Goal: Task Accomplishment & Management: Use online tool/utility

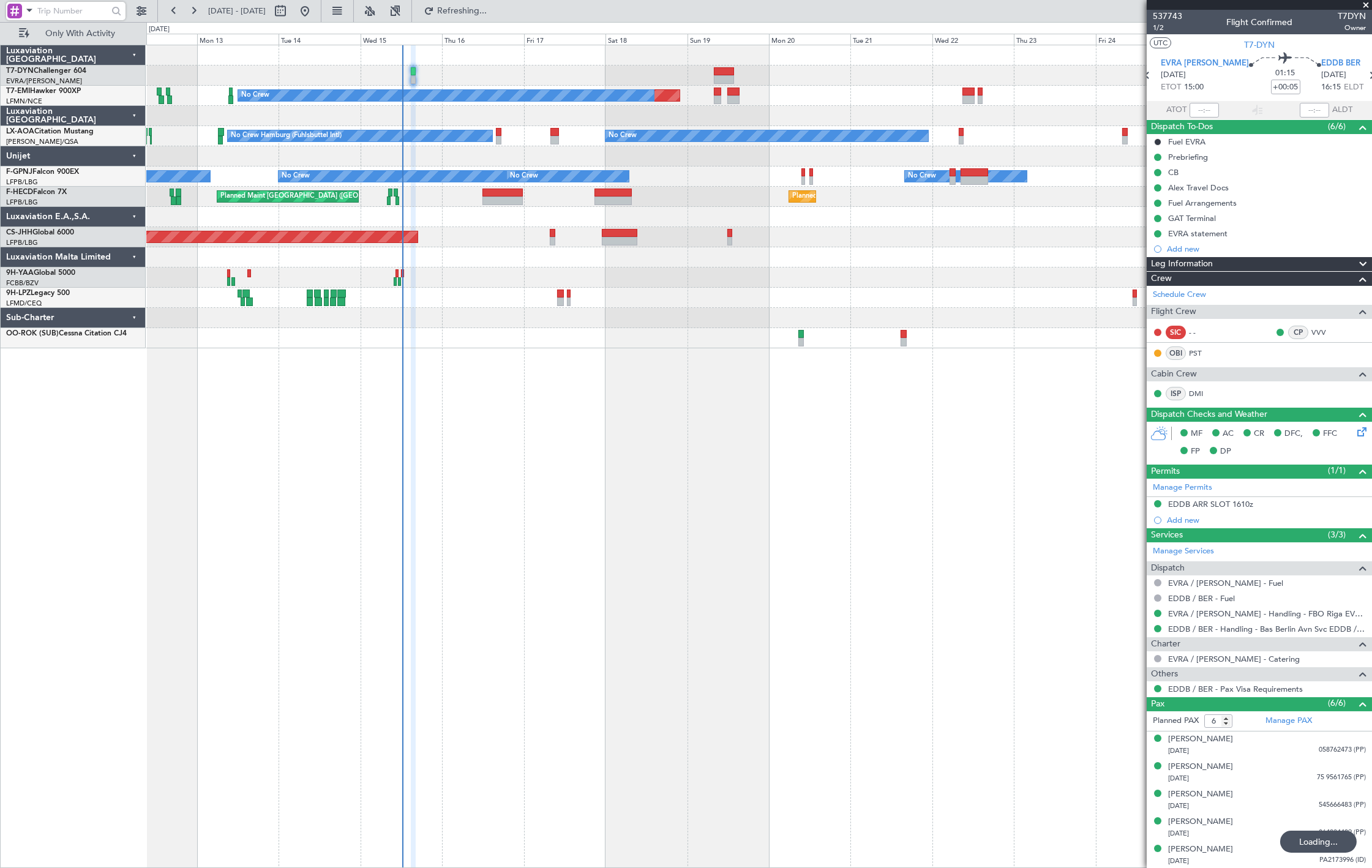
click at [46, 5] on input "text" at bounding box center [73, 11] width 71 height 19
paste input "539037"
type input "539037"
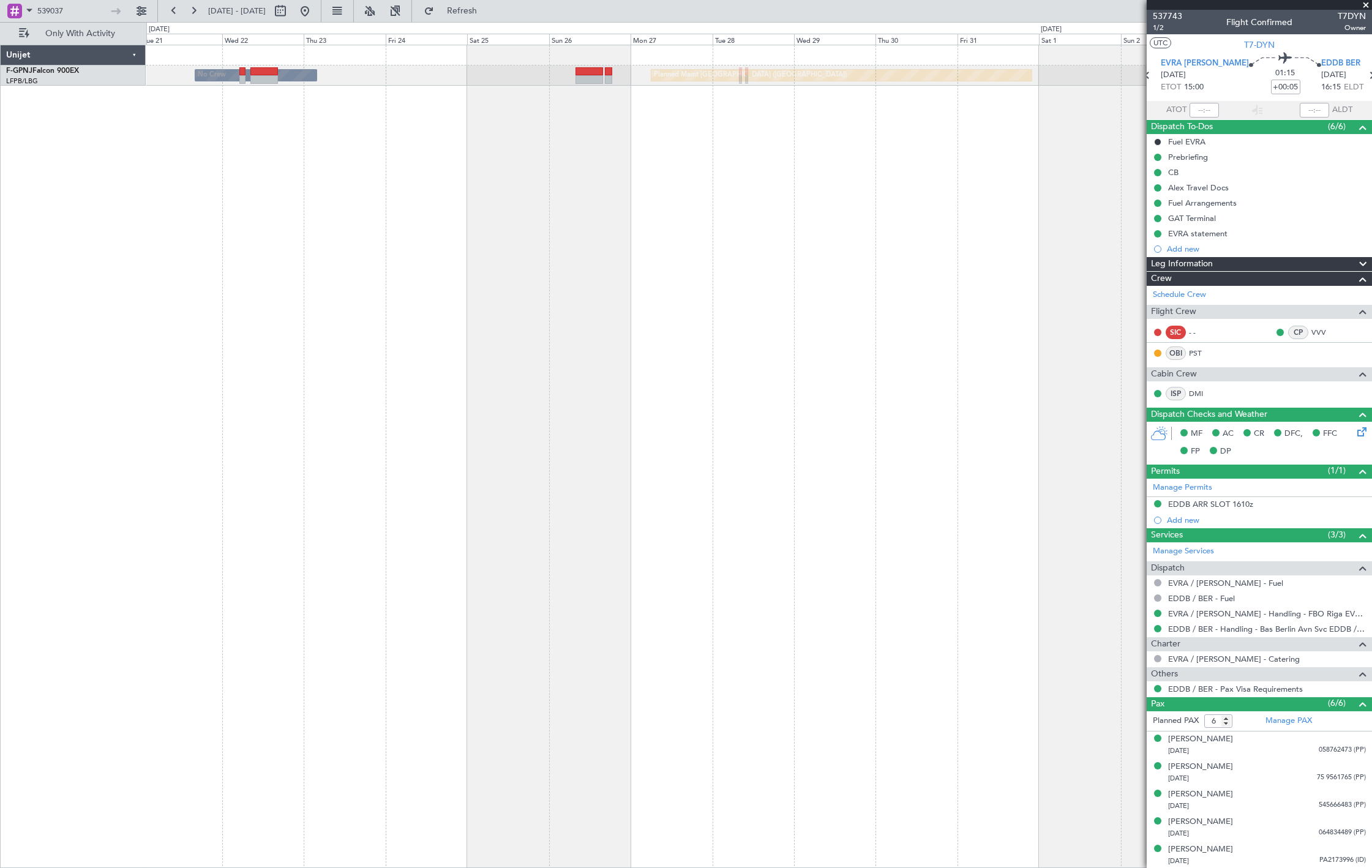
click at [396, 131] on div "Planned Maint Paris (Le Bourget) No Crew No Crew" at bounding box center [759, 456] width 1226 height 823
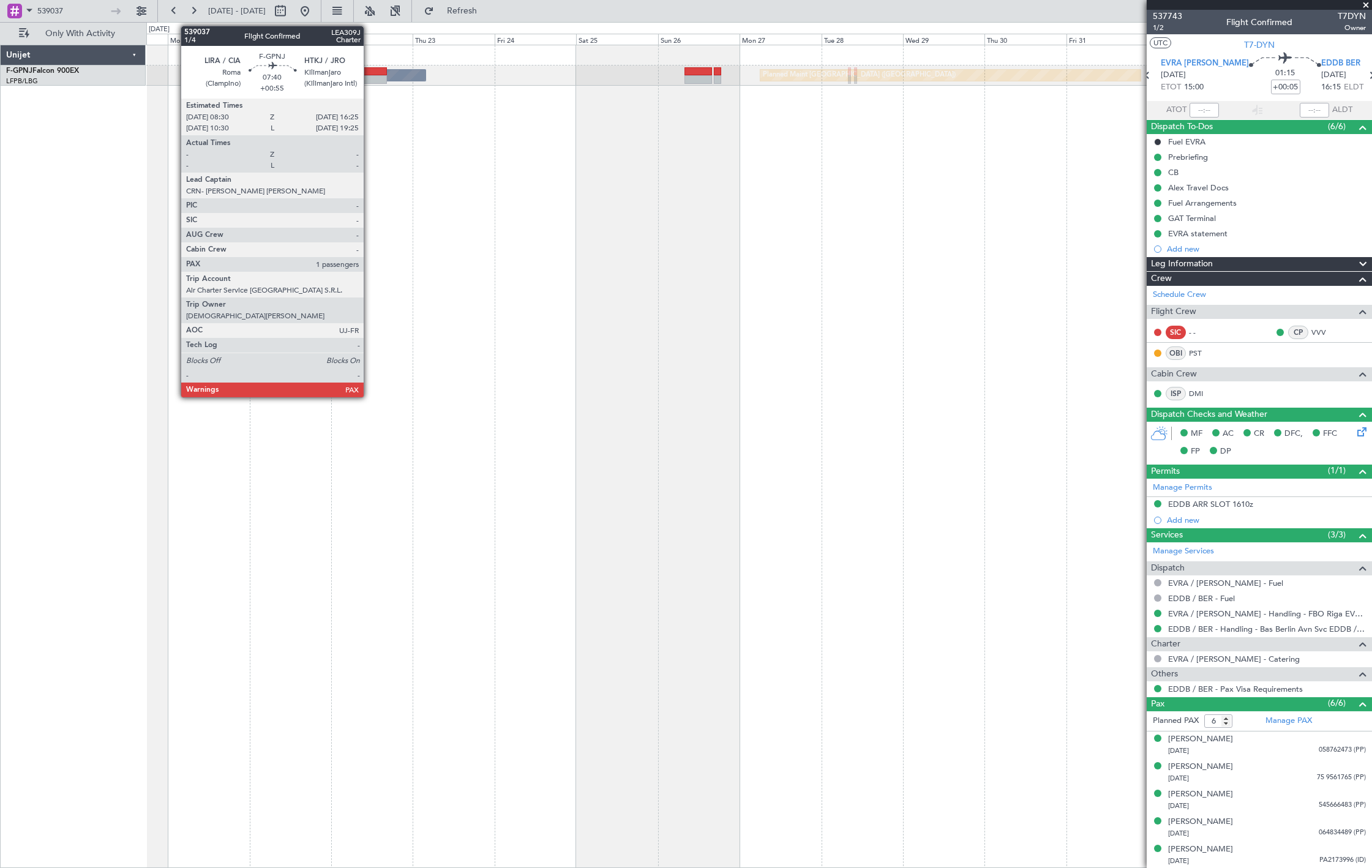
click at [370, 74] on div at bounding box center [374, 71] width 28 height 8
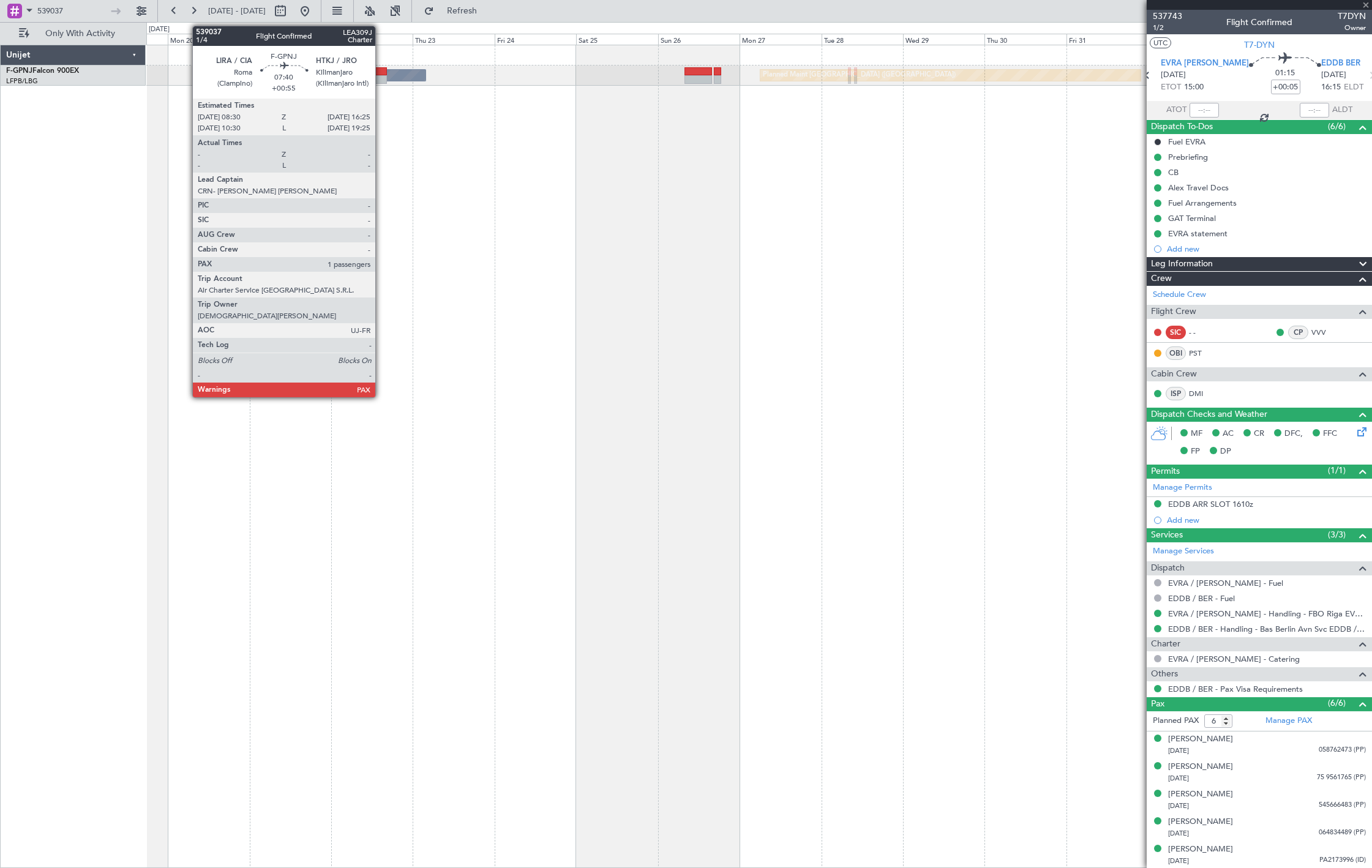
type input "+00:55"
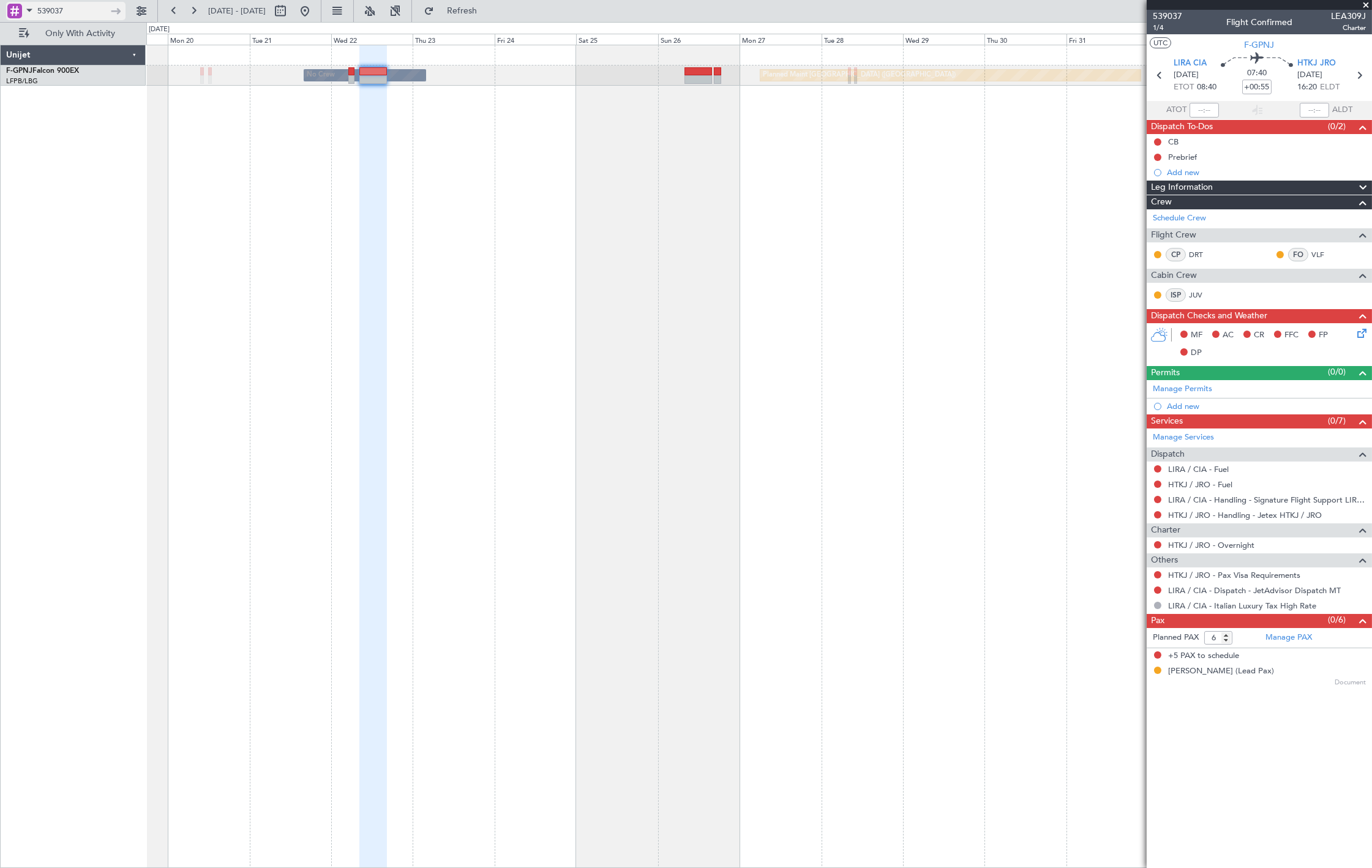
click at [88, 3] on input "539037" at bounding box center [73, 11] width 71 height 19
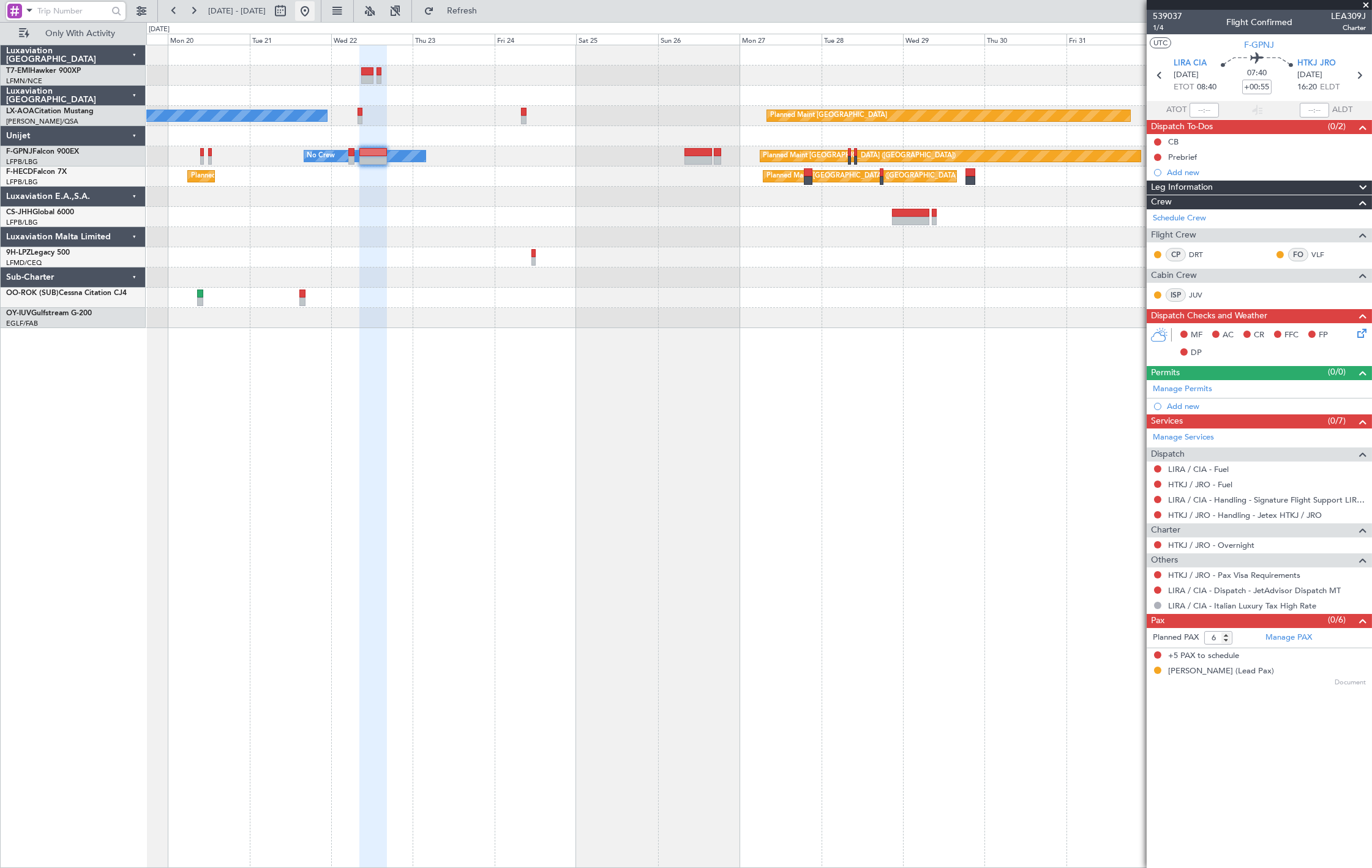
click at [315, 5] on button at bounding box center [305, 10] width 20 height 20
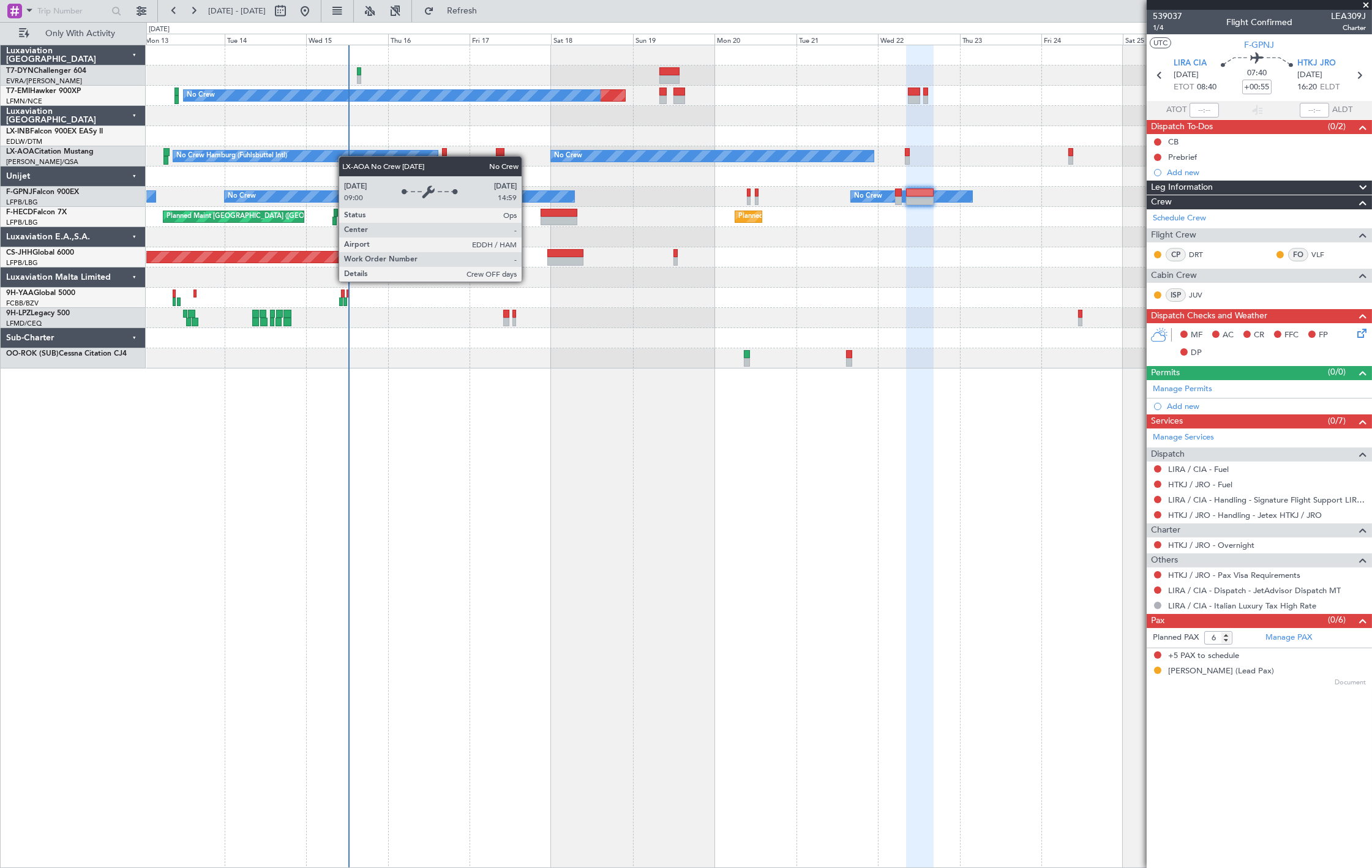
click at [339, 156] on div "Planned Maint No Crew No Crew No Crew Hamburg (Fuhlsbuttel Intl) Planned Maint …" at bounding box center [758, 207] width 1225 height 323
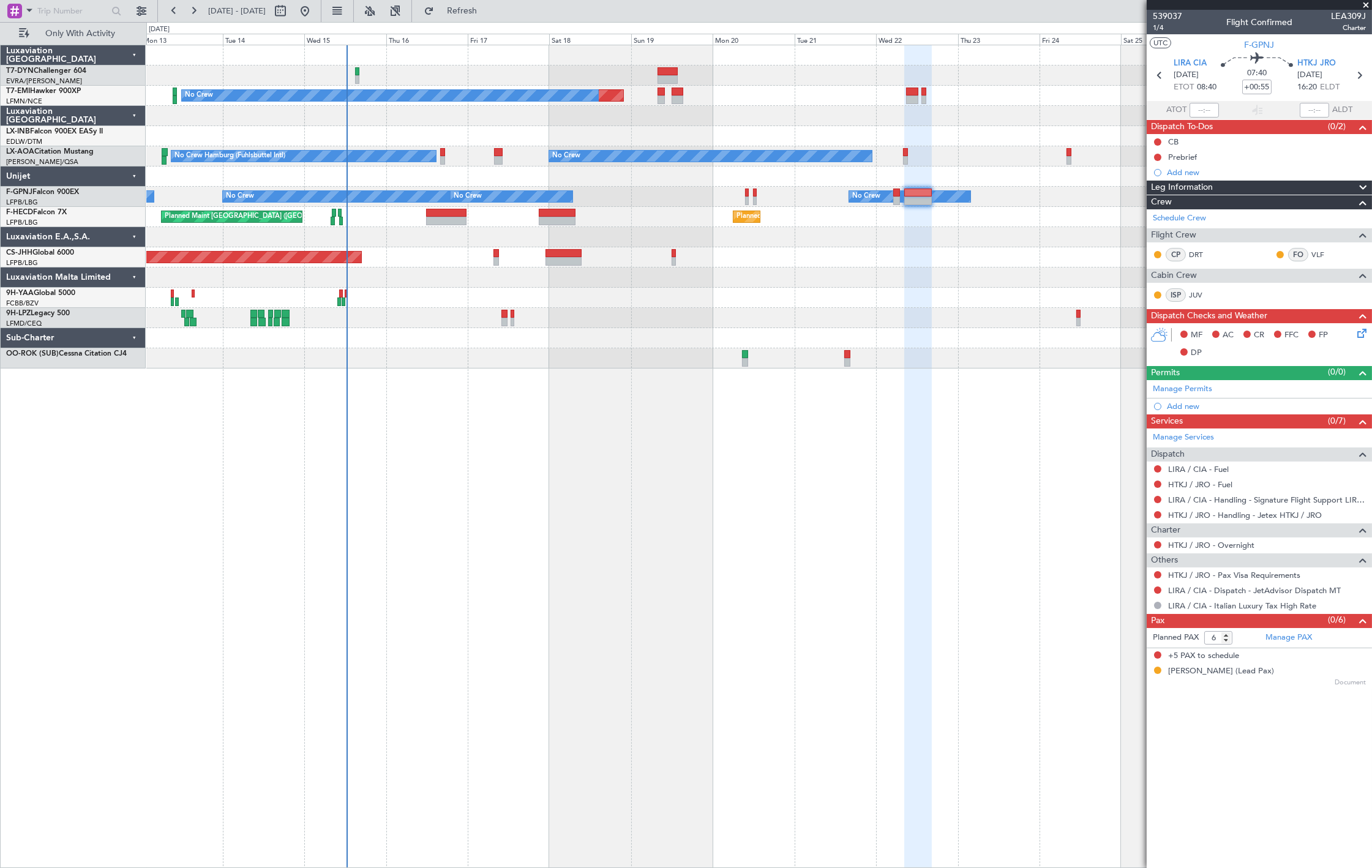
click at [361, 131] on div "Planned Maint No Crew No Crew No Crew Hamburg (Fuhlsbuttel Intl) Planned Maint …" at bounding box center [758, 207] width 1225 height 323
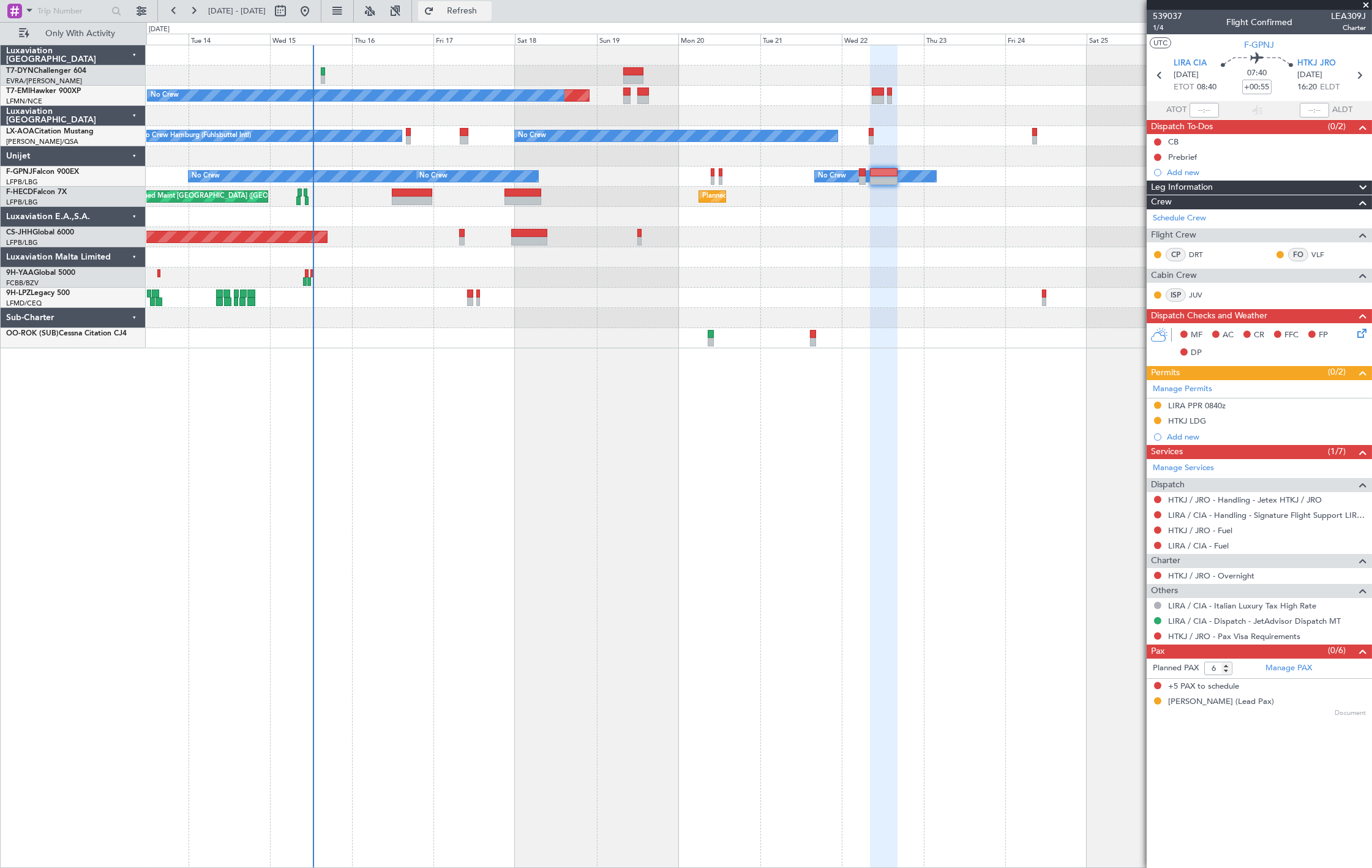
click at [488, 7] on span "Refresh" at bounding box center [462, 10] width 51 height 8
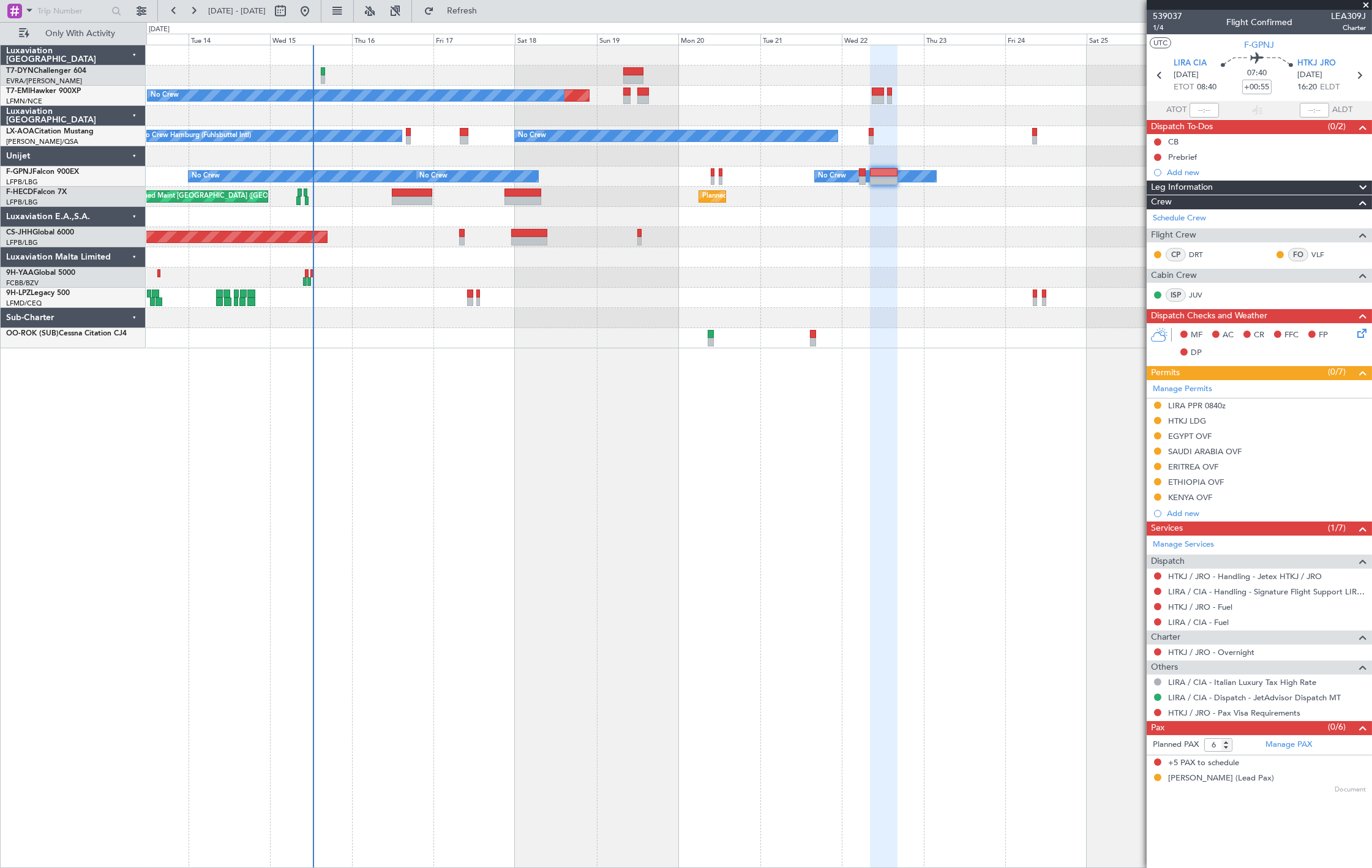
click at [876, 173] on div at bounding box center [884, 172] width 28 height 8
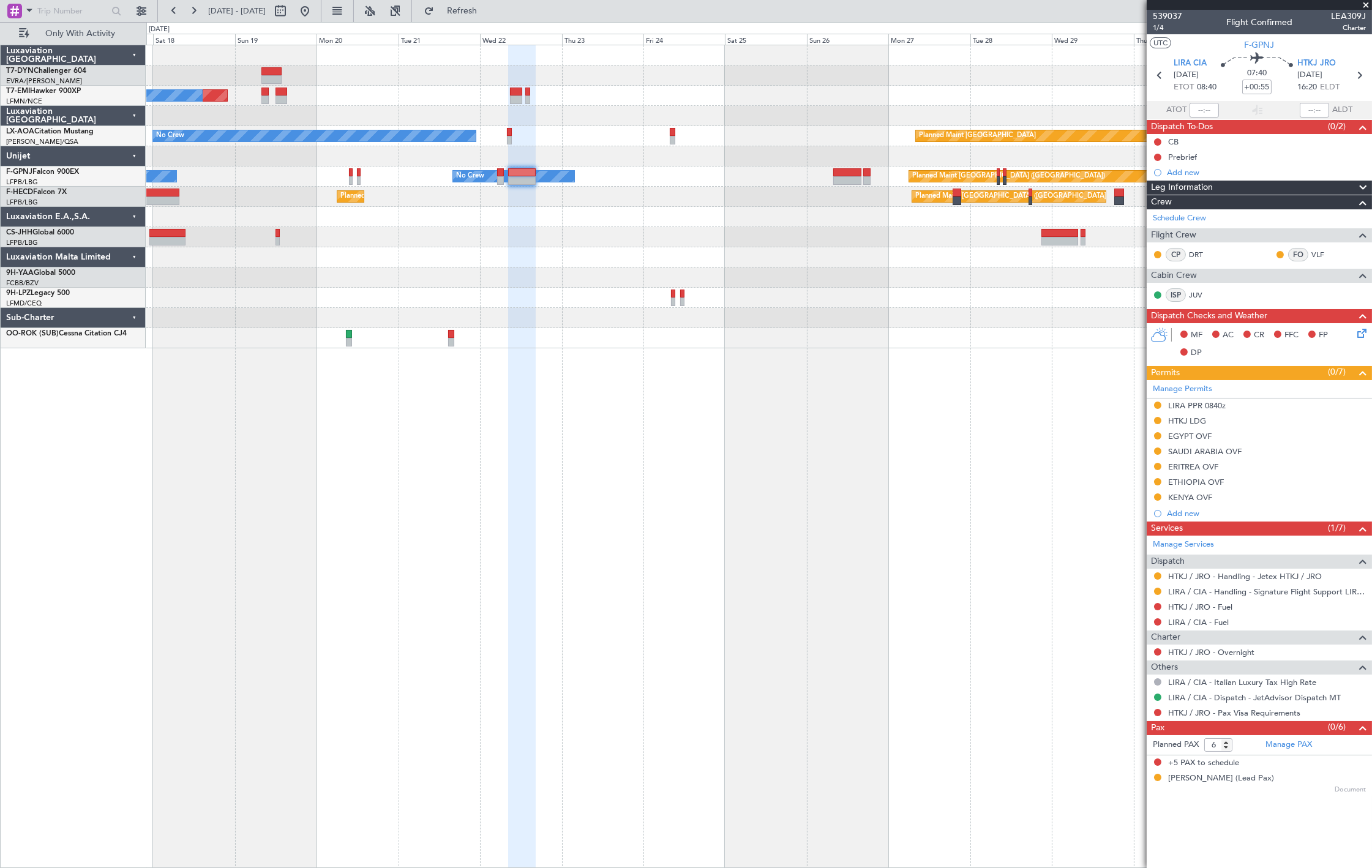
click at [723, 316] on div at bounding box center [758, 319] width 1225 height 20
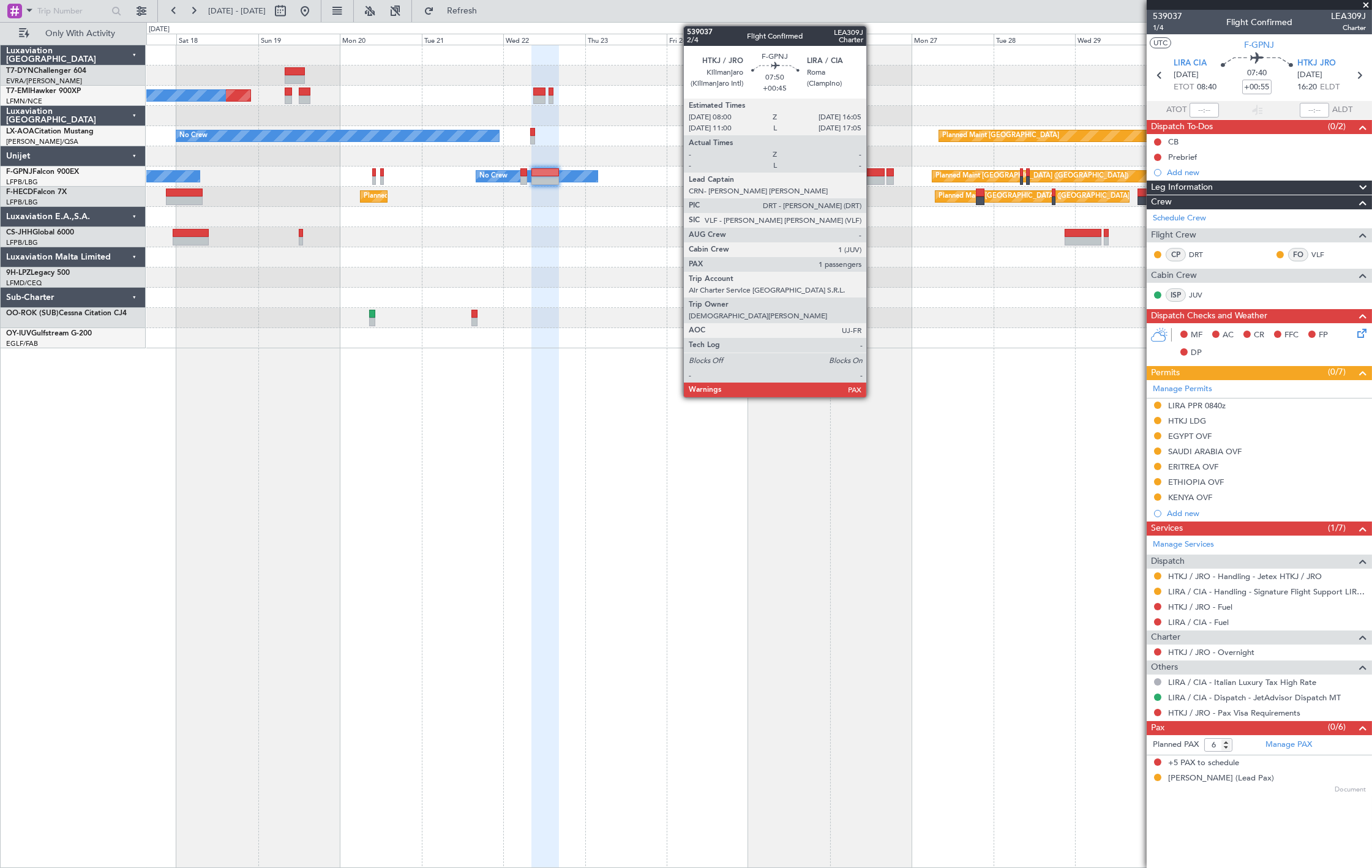
click at [872, 171] on div at bounding box center [870, 172] width 28 height 8
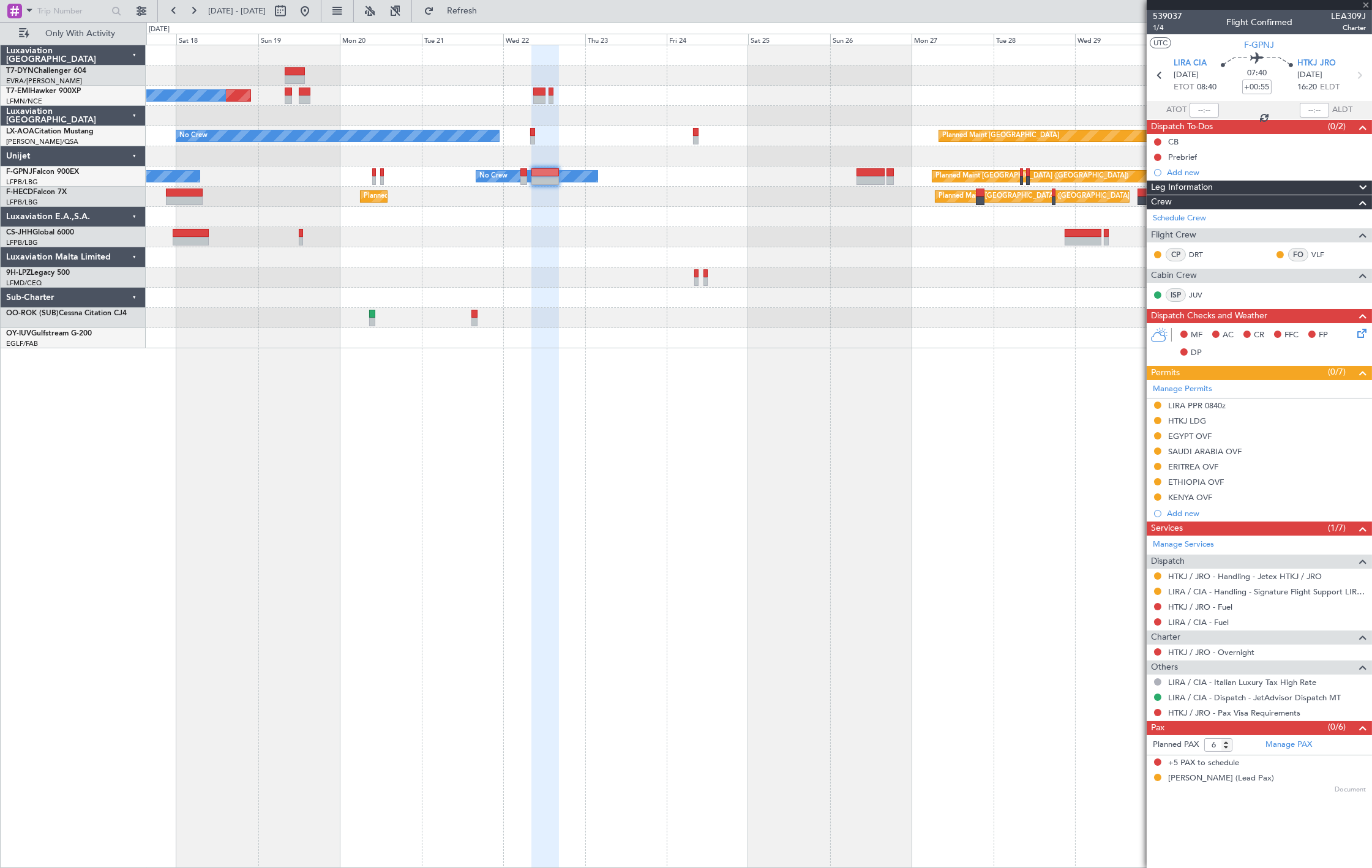
type input "+00:45"
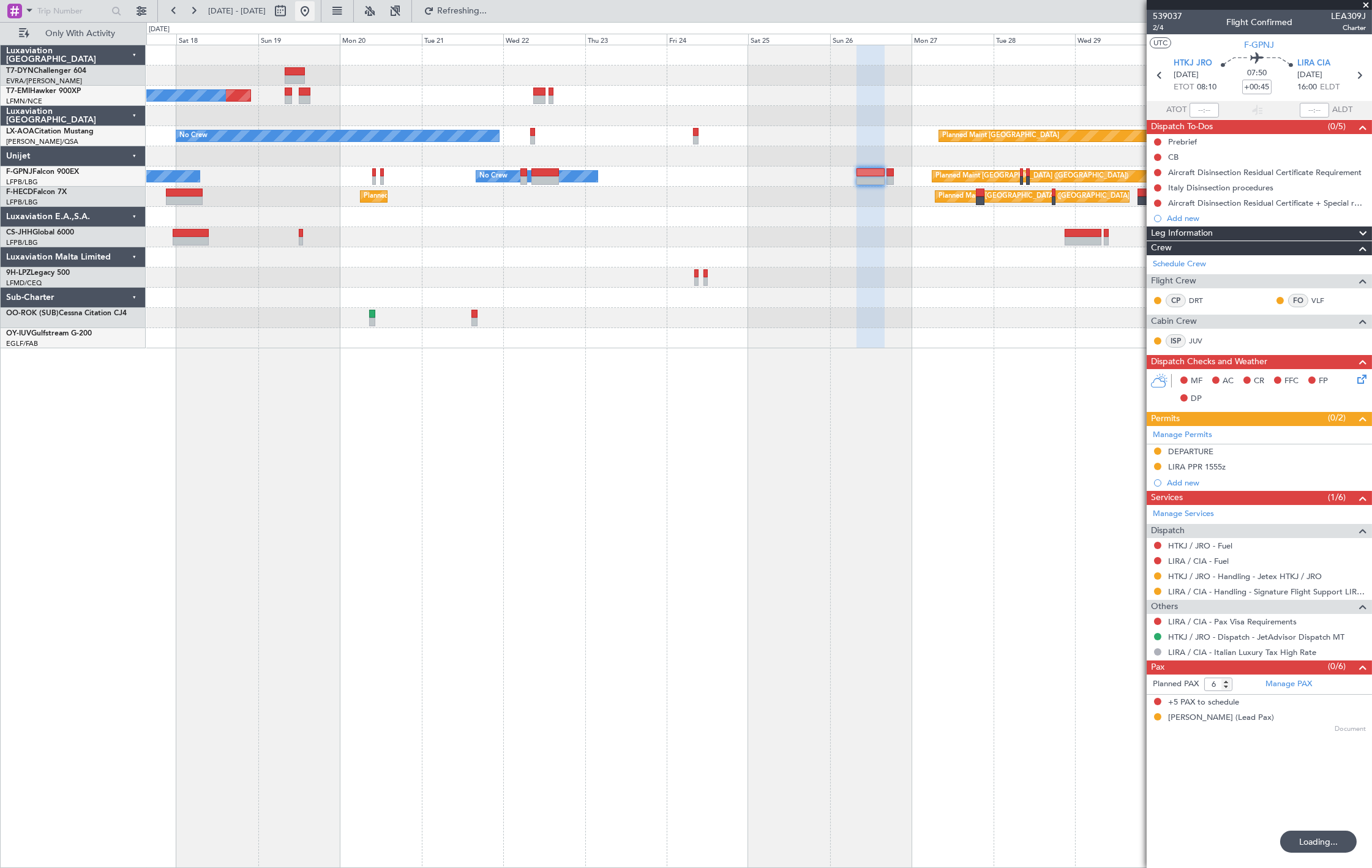
click at [315, 13] on button at bounding box center [305, 10] width 20 height 20
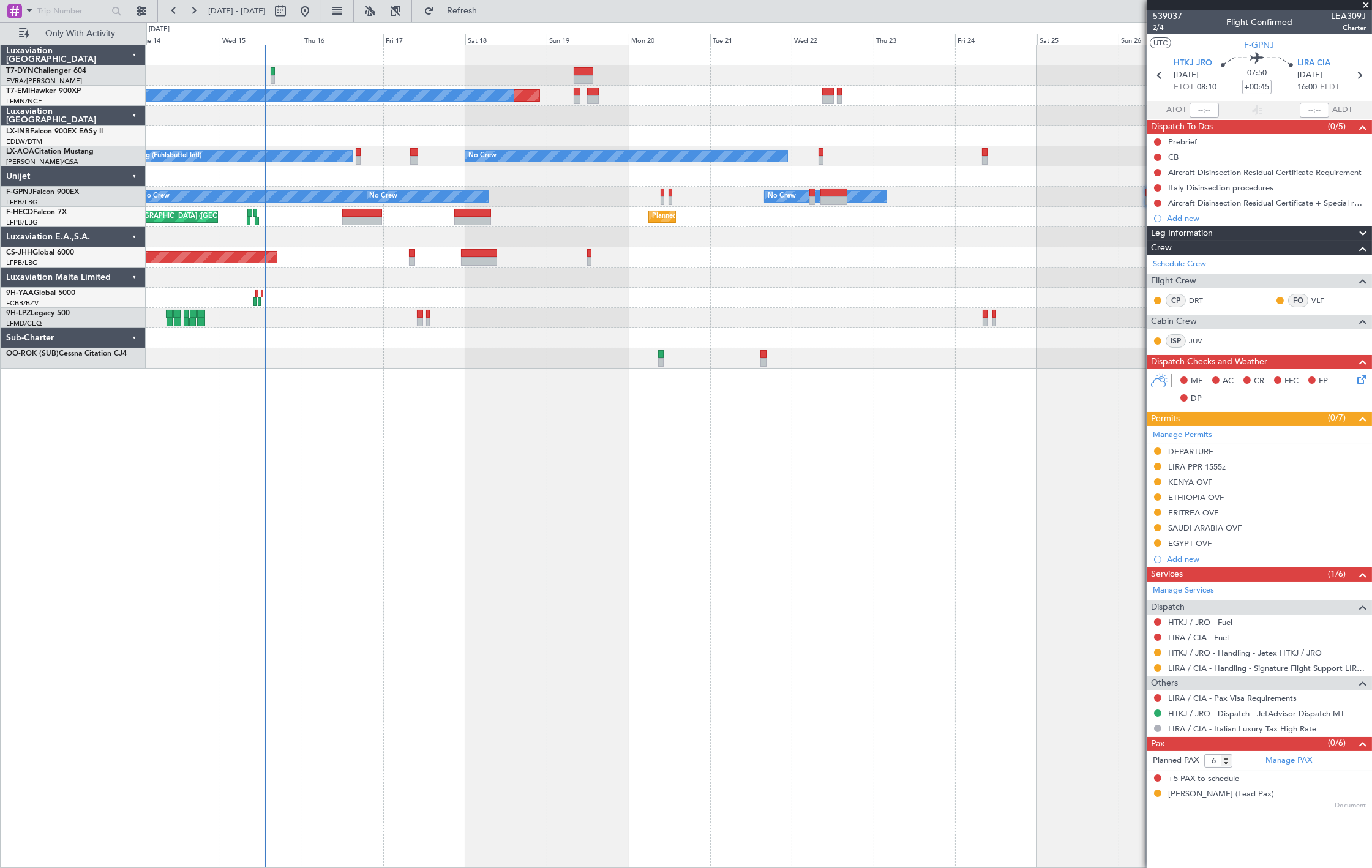
click at [368, 165] on div "Planned Maint No Crew No Crew No Crew Hamburg (Fuhlsbuttel Intl) Planned Maint …" at bounding box center [758, 207] width 1225 height 323
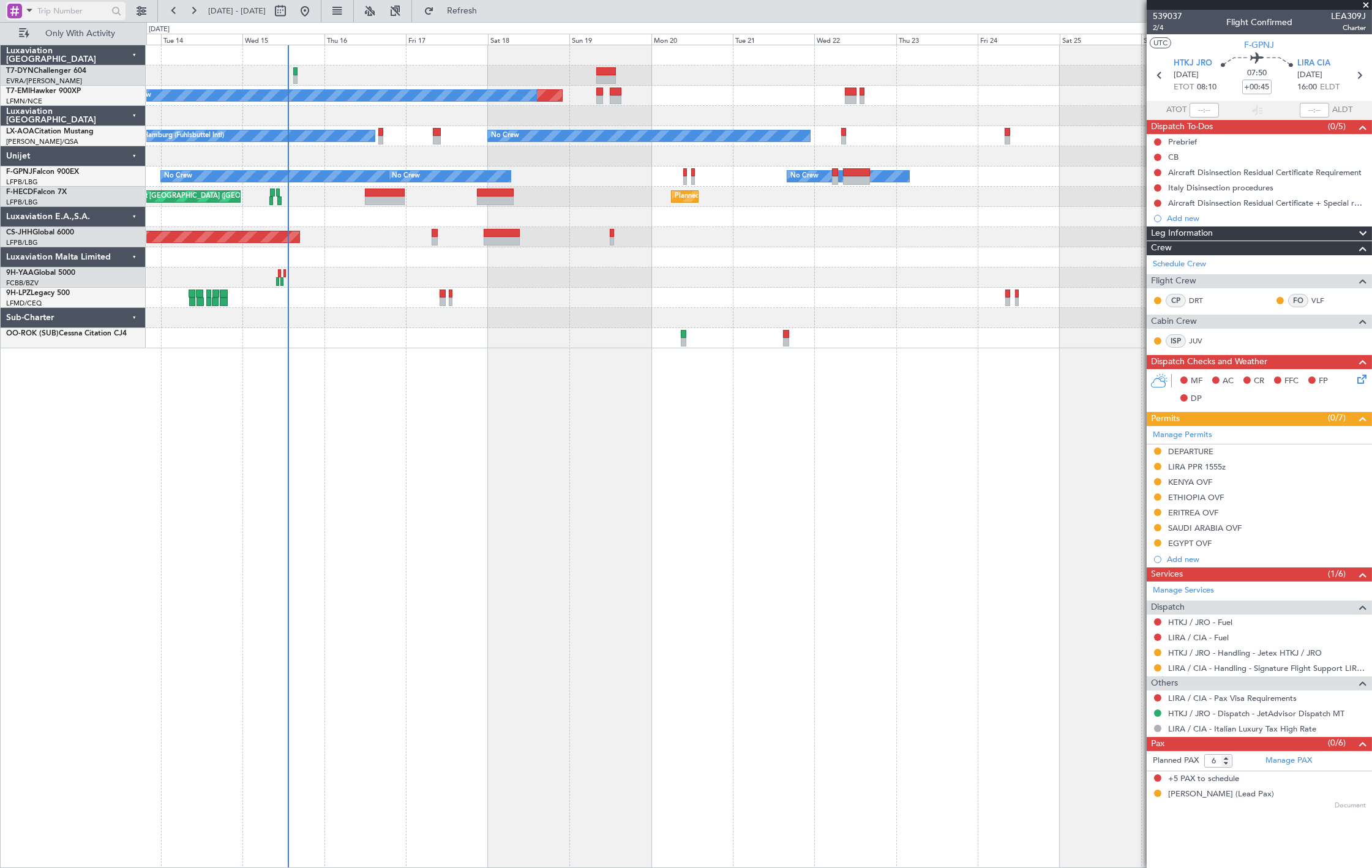
click at [50, 13] on input "text" at bounding box center [73, 11] width 71 height 19
paste input "539046"
type input "539046"
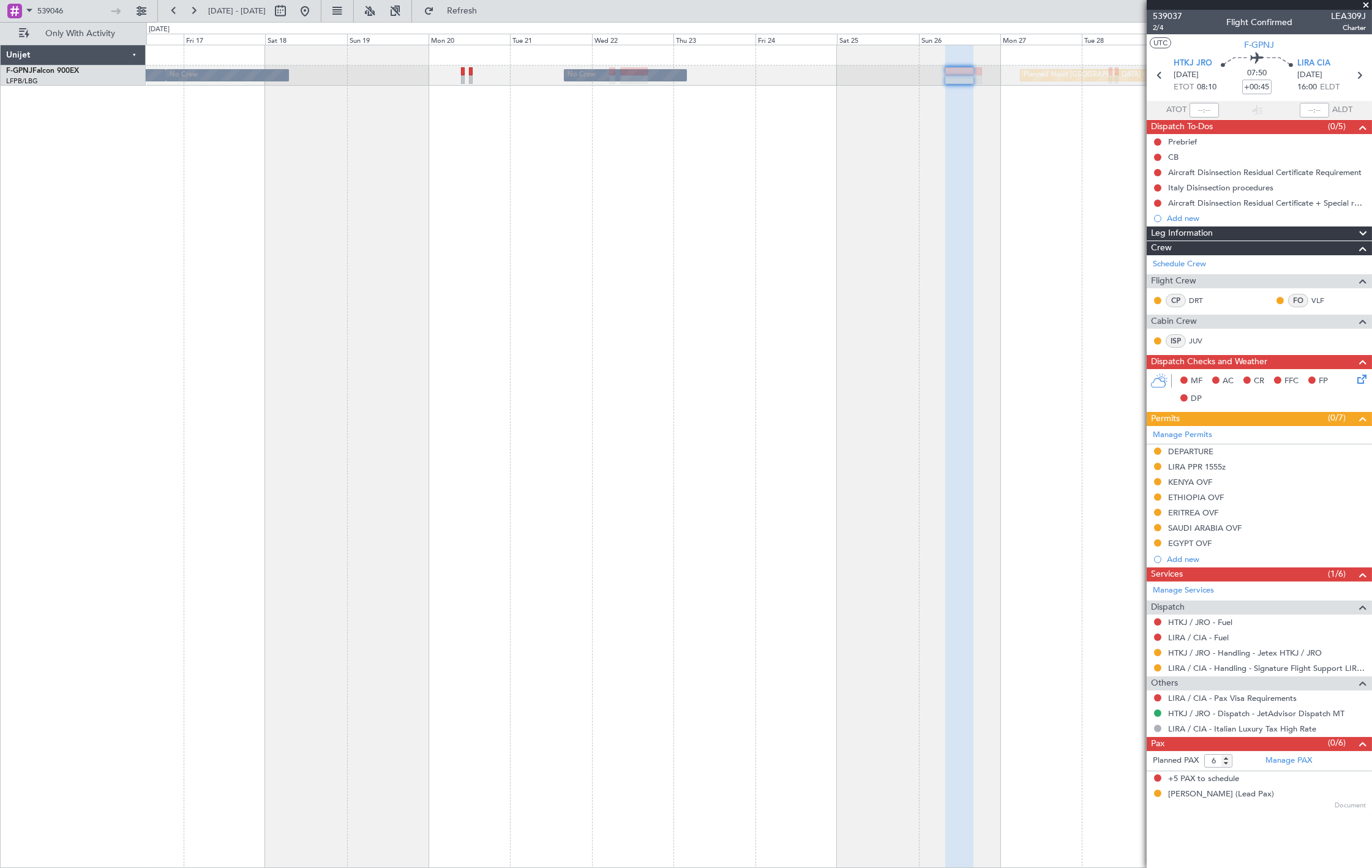
click at [488, 109] on div "No Crew Planned Maint Paris (Le Bourget) No Crew No Crew No Crew" at bounding box center [759, 456] width 1226 height 823
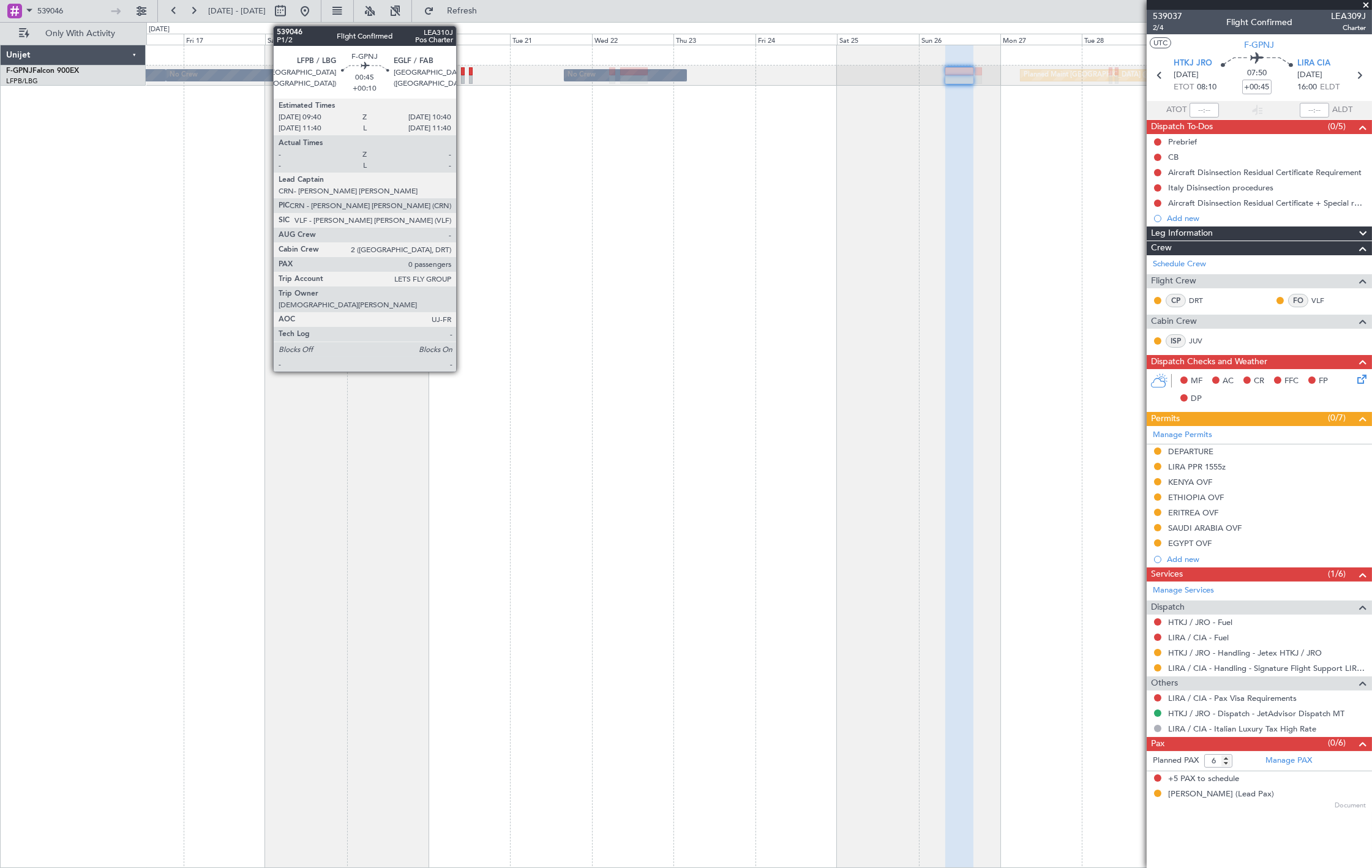
click at [462, 79] on div at bounding box center [463, 79] width 4 height 8
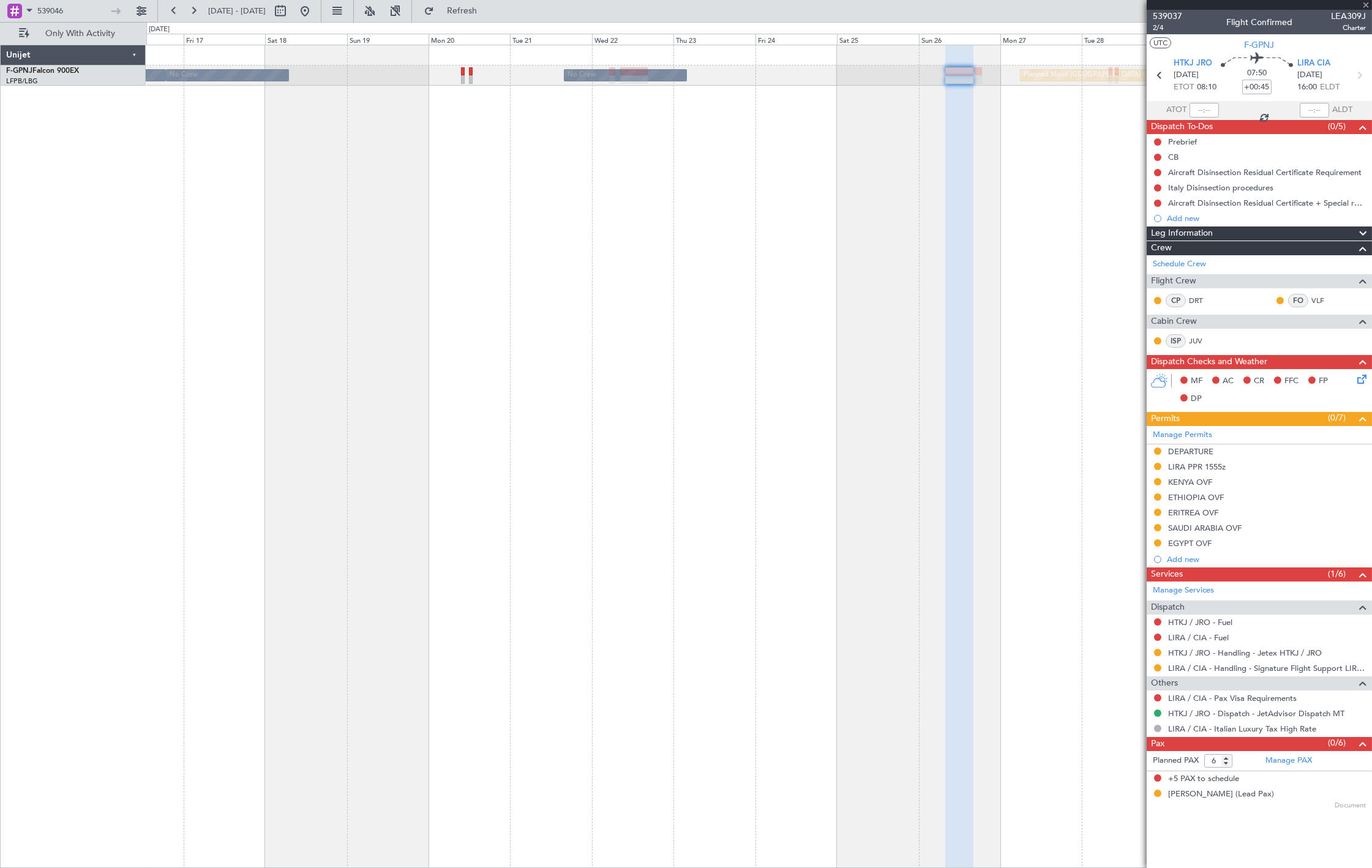
type input "+00:10"
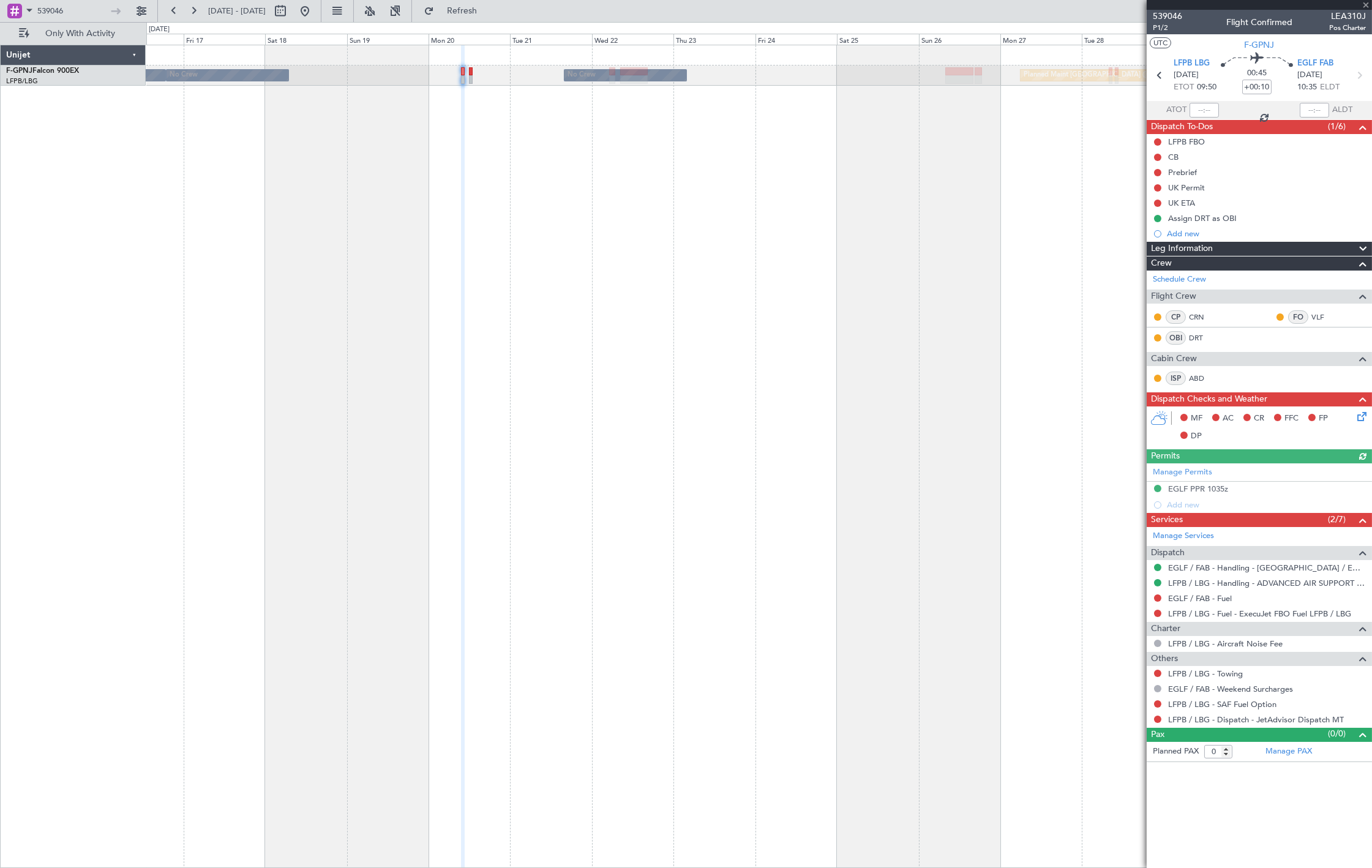
click at [472, 76] on div "No Crew No Crew Planned Maint Paris (Le Bourget) No Crew No Crew" at bounding box center [758, 75] width 1225 height 20
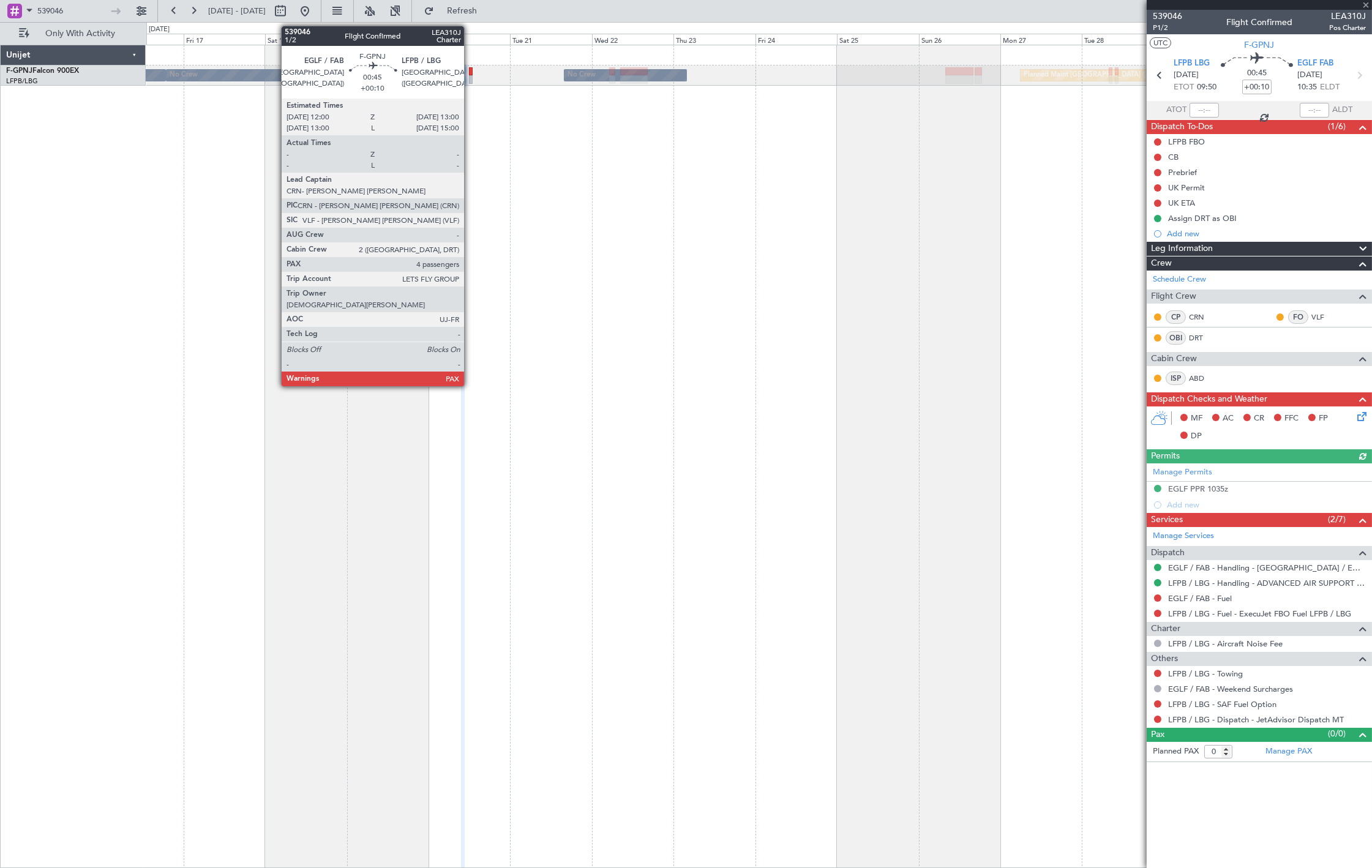
click at [470, 80] on div at bounding box center [470, 79] width 4 height 8
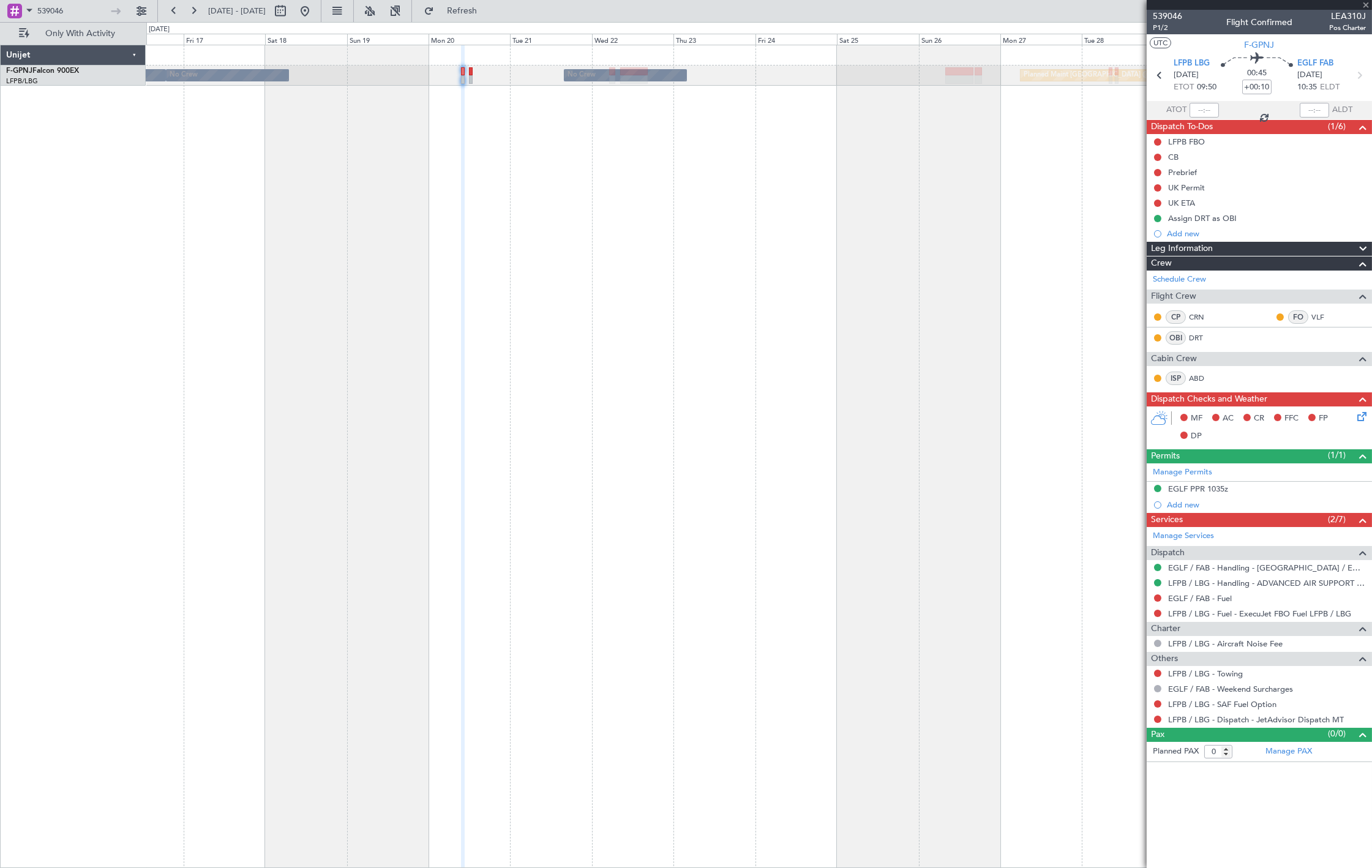
type input "4"
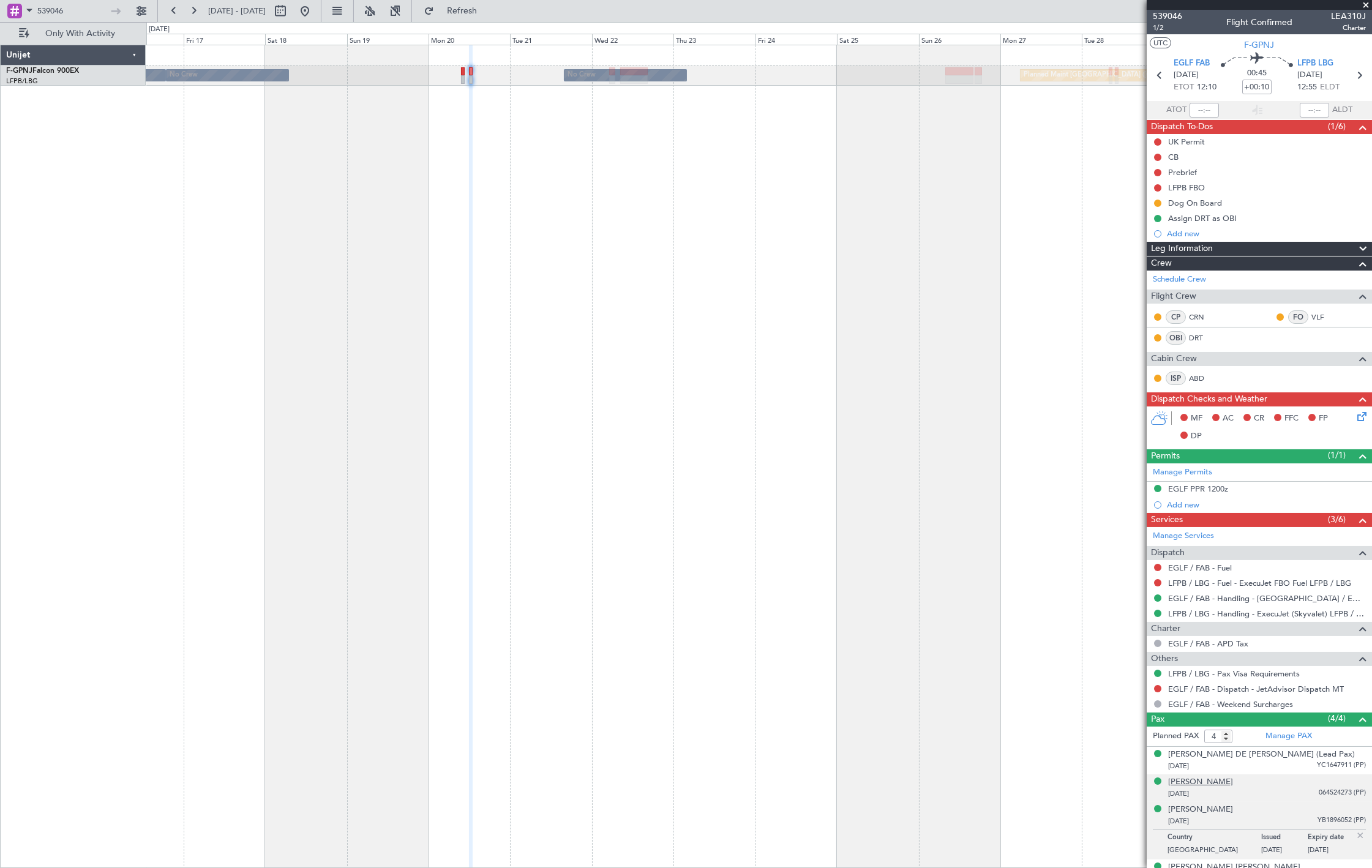
click at [1232, 784] on div "Maria-Magdalena CRACIUNOIU" at bounding box center [1201, 781] width 65 height 12
drag, startPoint x: 115, startPoint y: 5, endPoint x: 88, endPoint y: 10, distance: 27.5
click at [115, 5] on div at bounding box center [116, 11] width 19 height 19
click at [81, 11] on input "539046" at bounding box center [73, 11] width 71 height 19
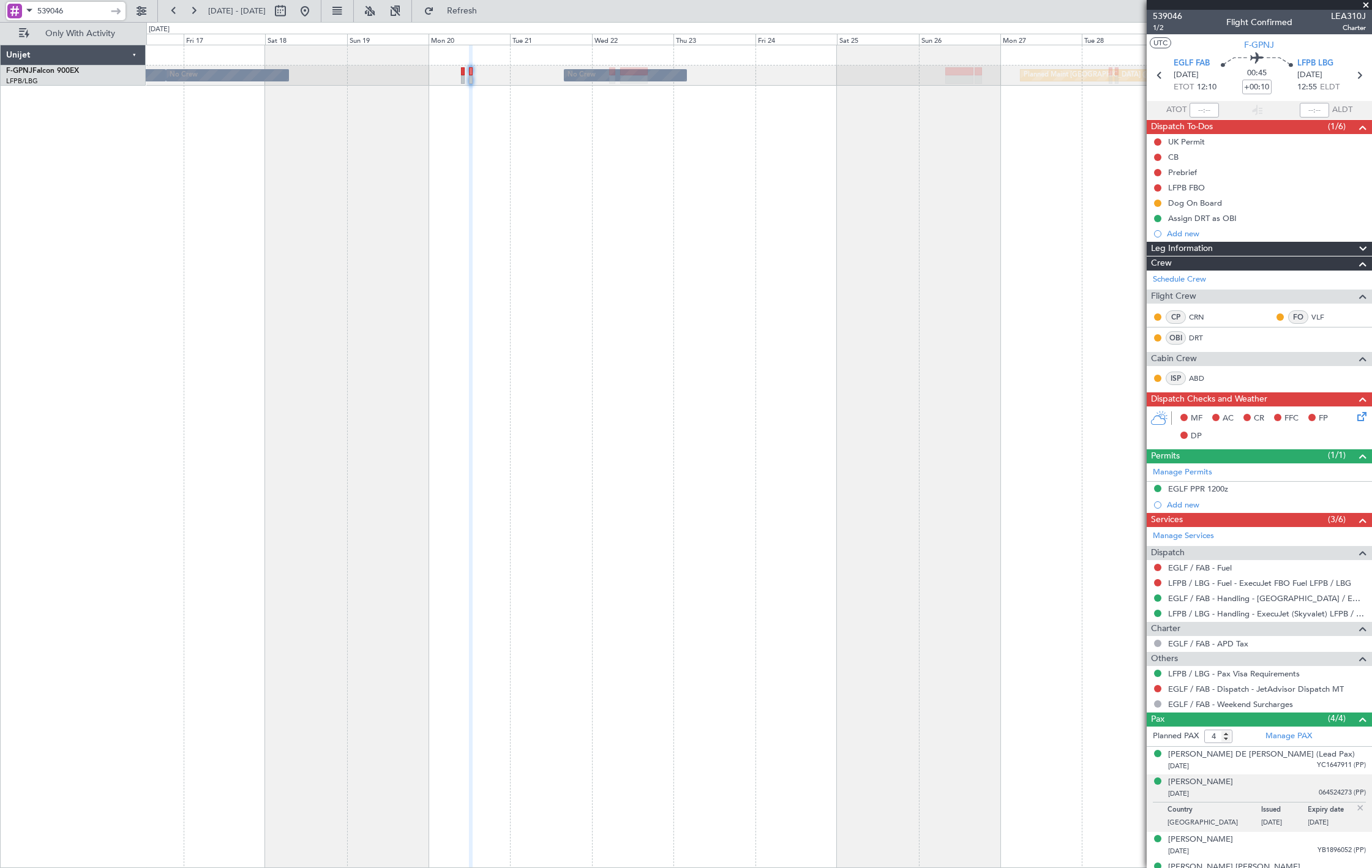
click at [81, 11] on input "539046" at bounding box center [73, 11] width 71 height 19
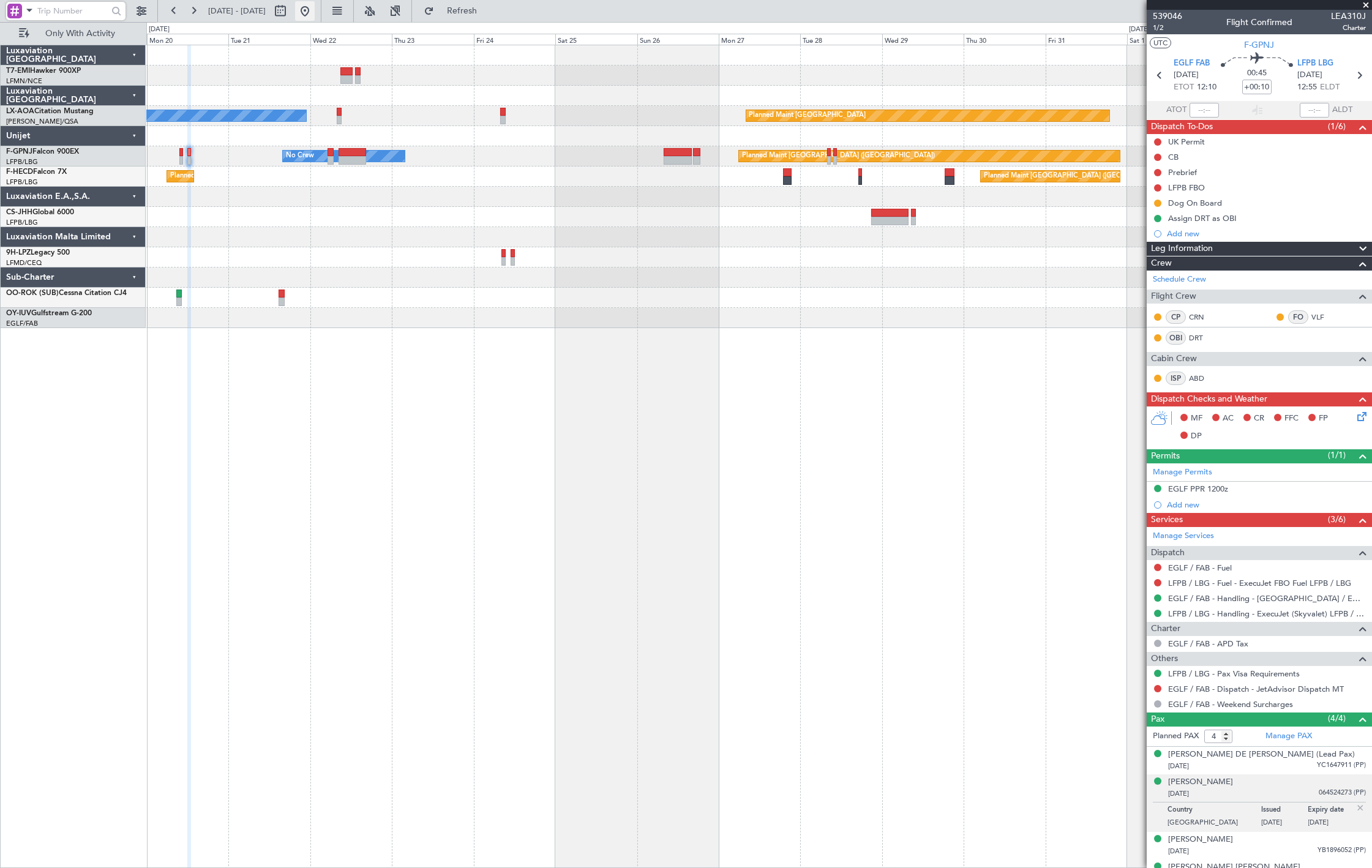
click at [315, 14] on button at bounding box center [305, 10] width 20 height 20
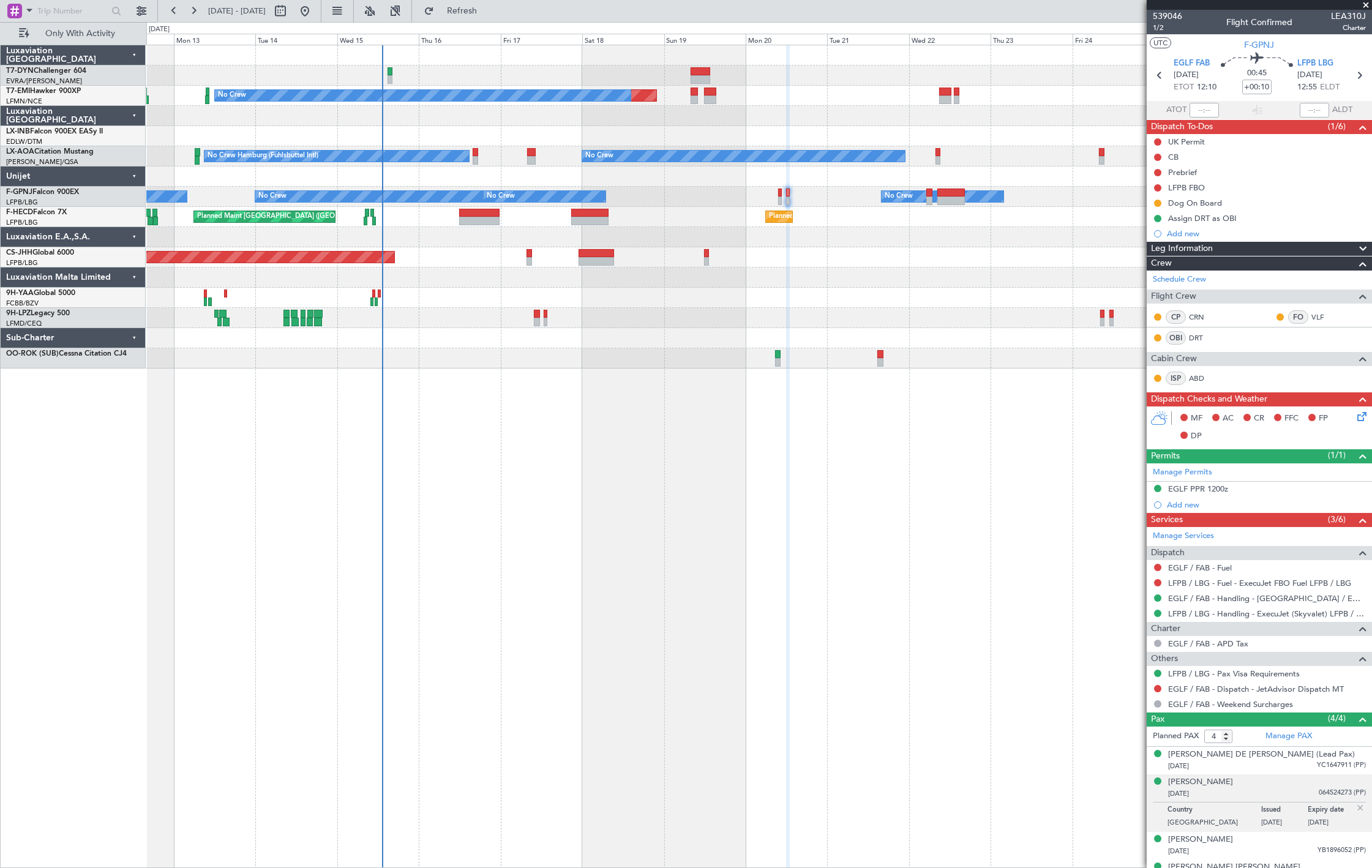
click at [306, 527] on div "Planned Maint No Crew No Crew No Crew Hamburg (Fuhlsbuttel Intl) Planned Maint …" at bounding box center [759, 456] width 1226 height 823
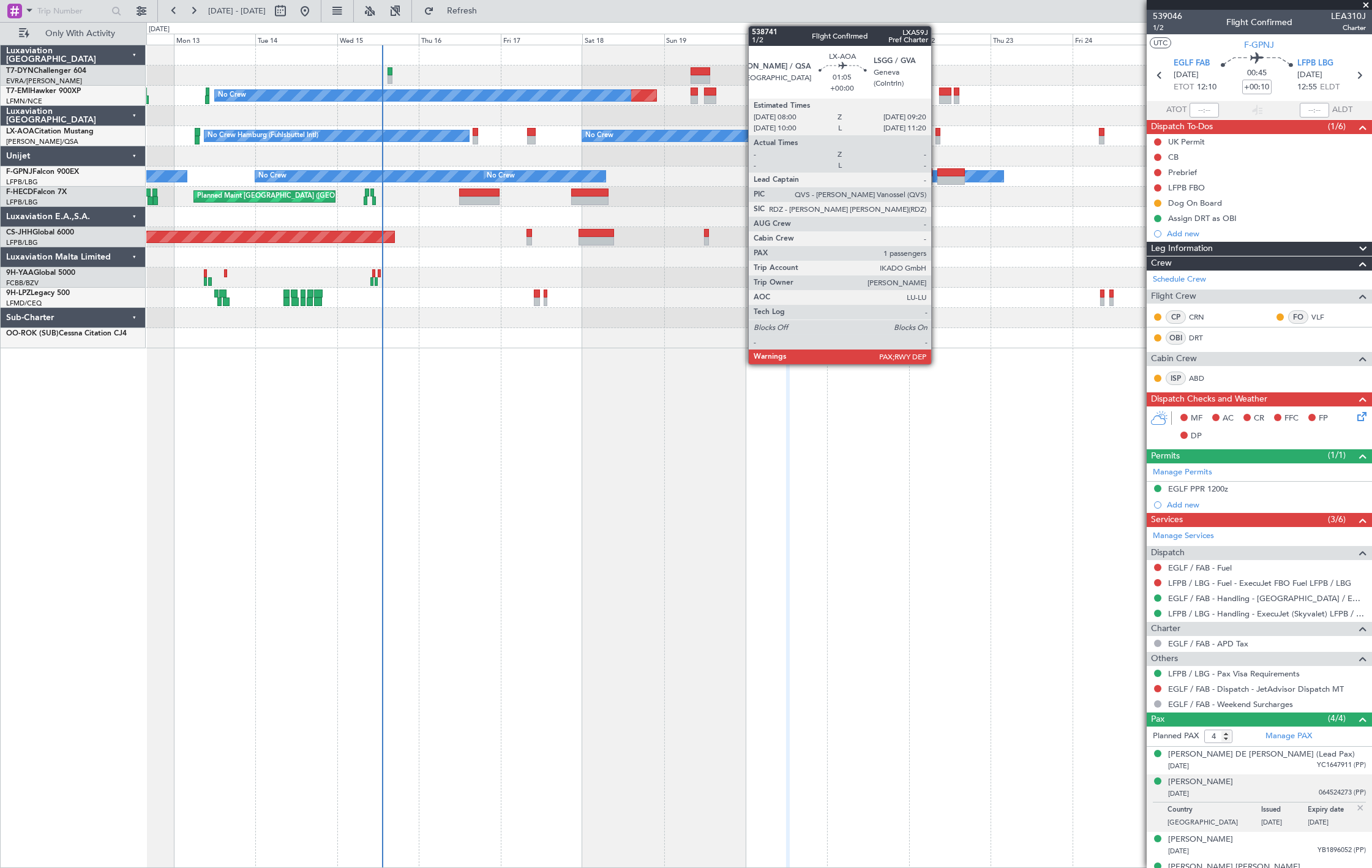
click at [938, 140] on div at bounding box center [937, 140] width 5 height 8
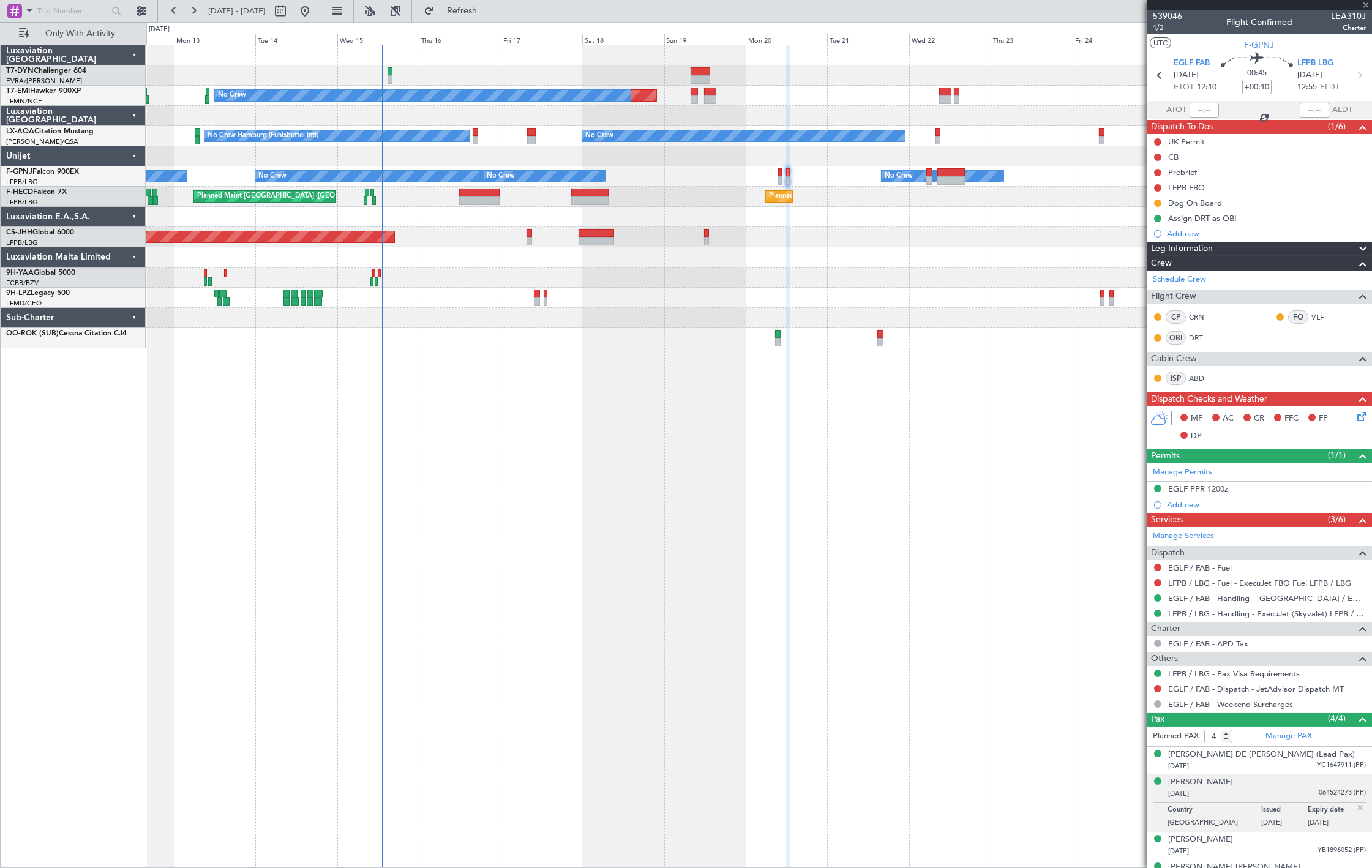
type input "1"
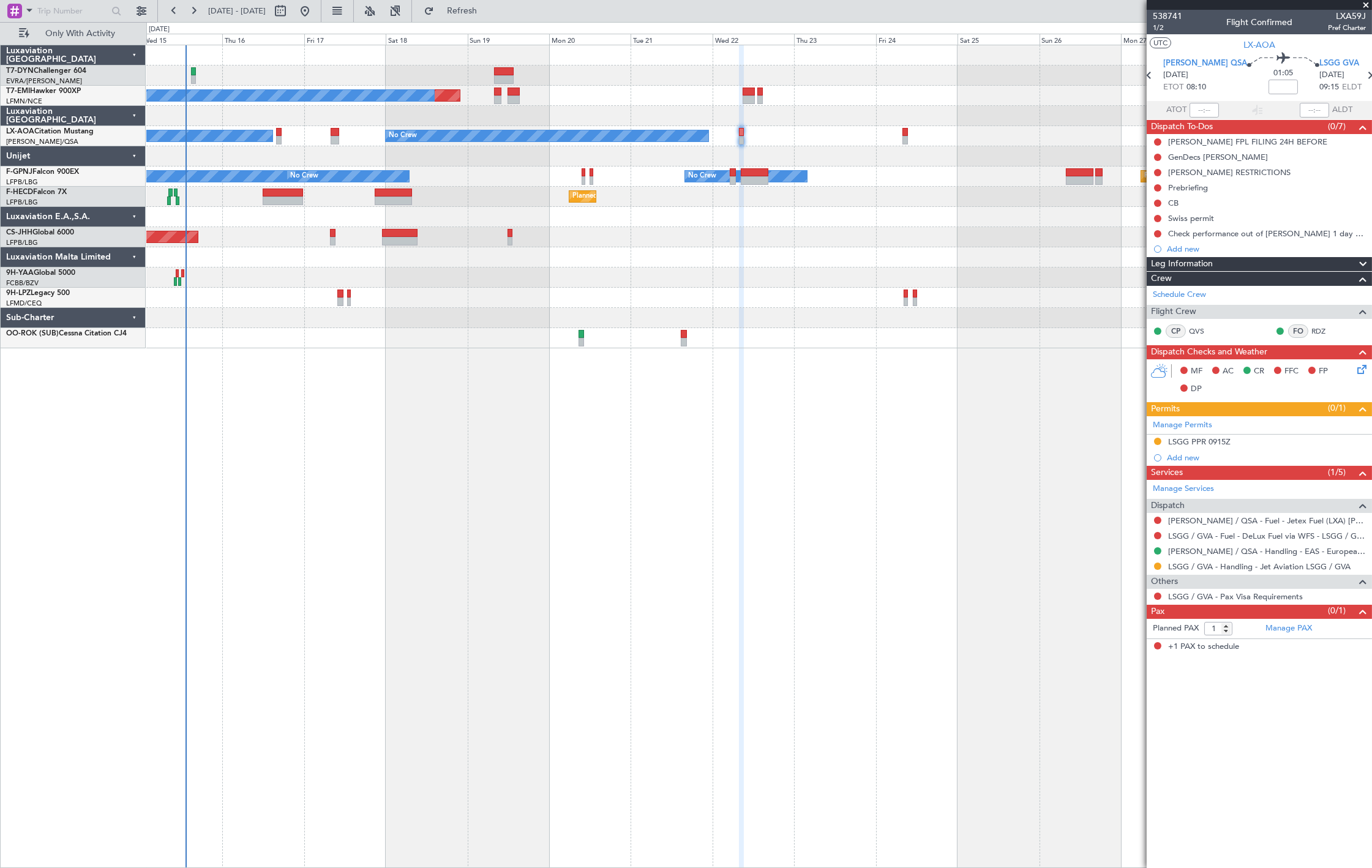
click at [759, 155] on div "Planned Maint No Crew Planned Maint Monchengladbach No Crew No Crew Hamburg (Fu…" at bounding box center [758, 197] width 1225 height 303
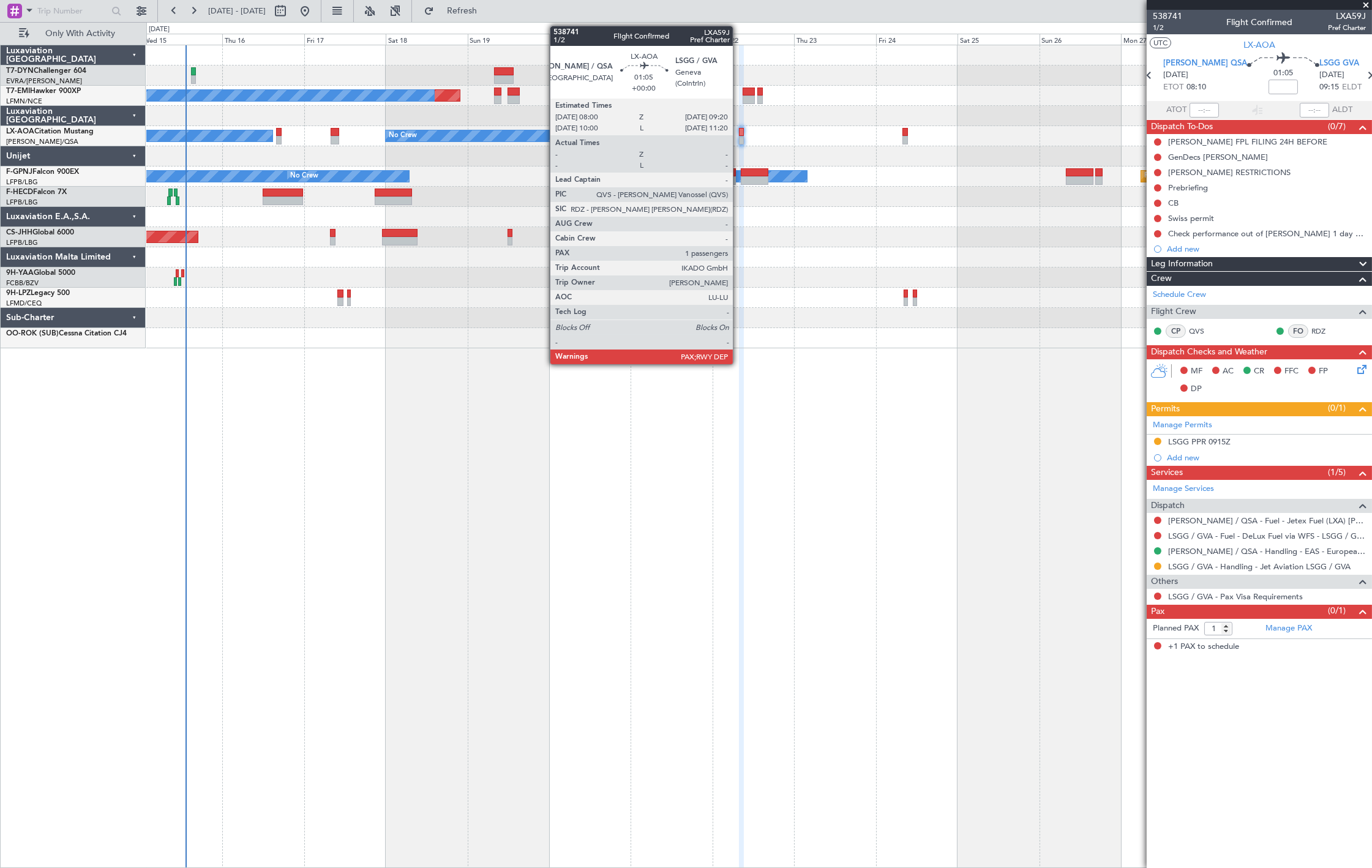
click at [739, 133] on div at bounding box center [740, 131] width 5 height 8
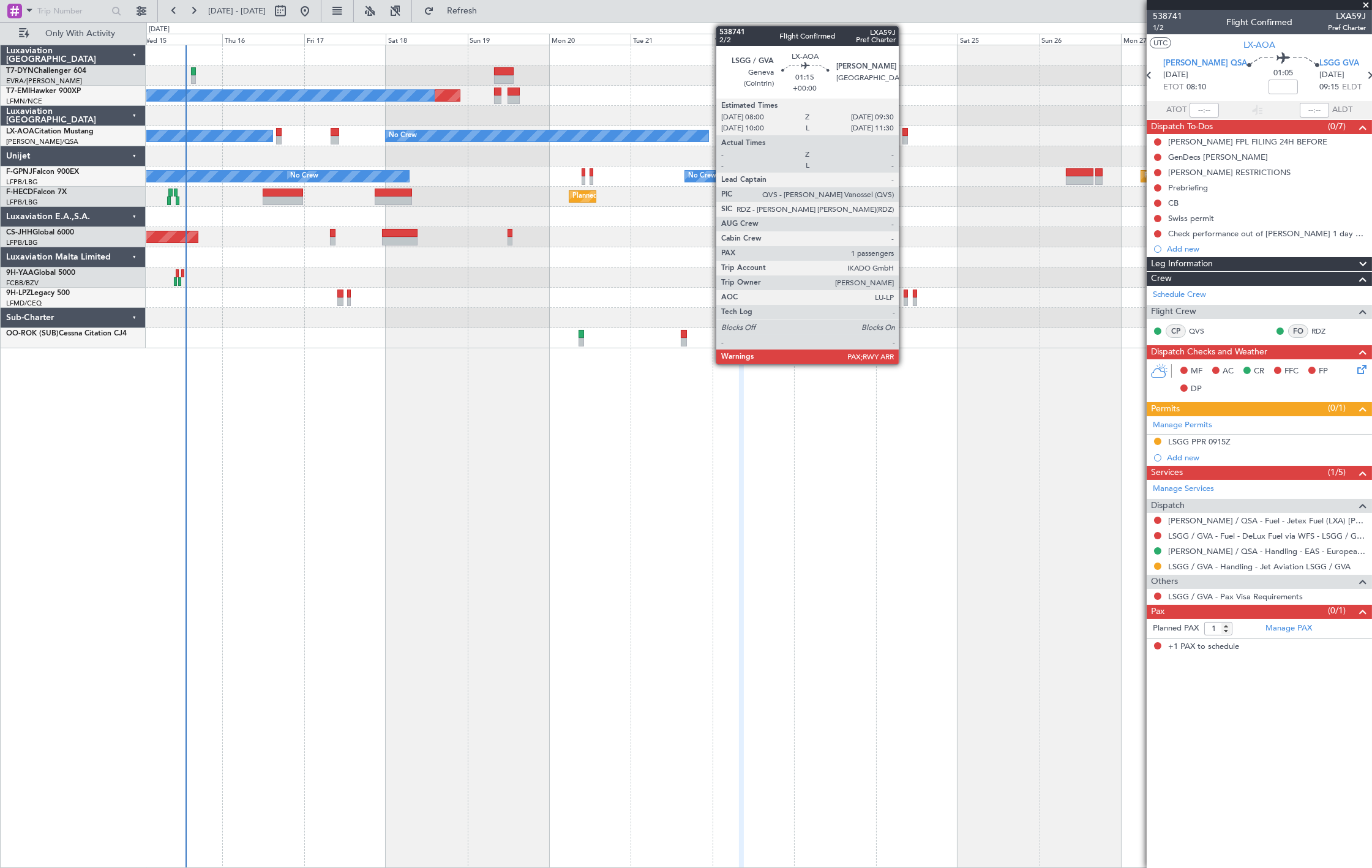
click at [904, 136] on div at bounding box center [905, 140] width 6 height 8
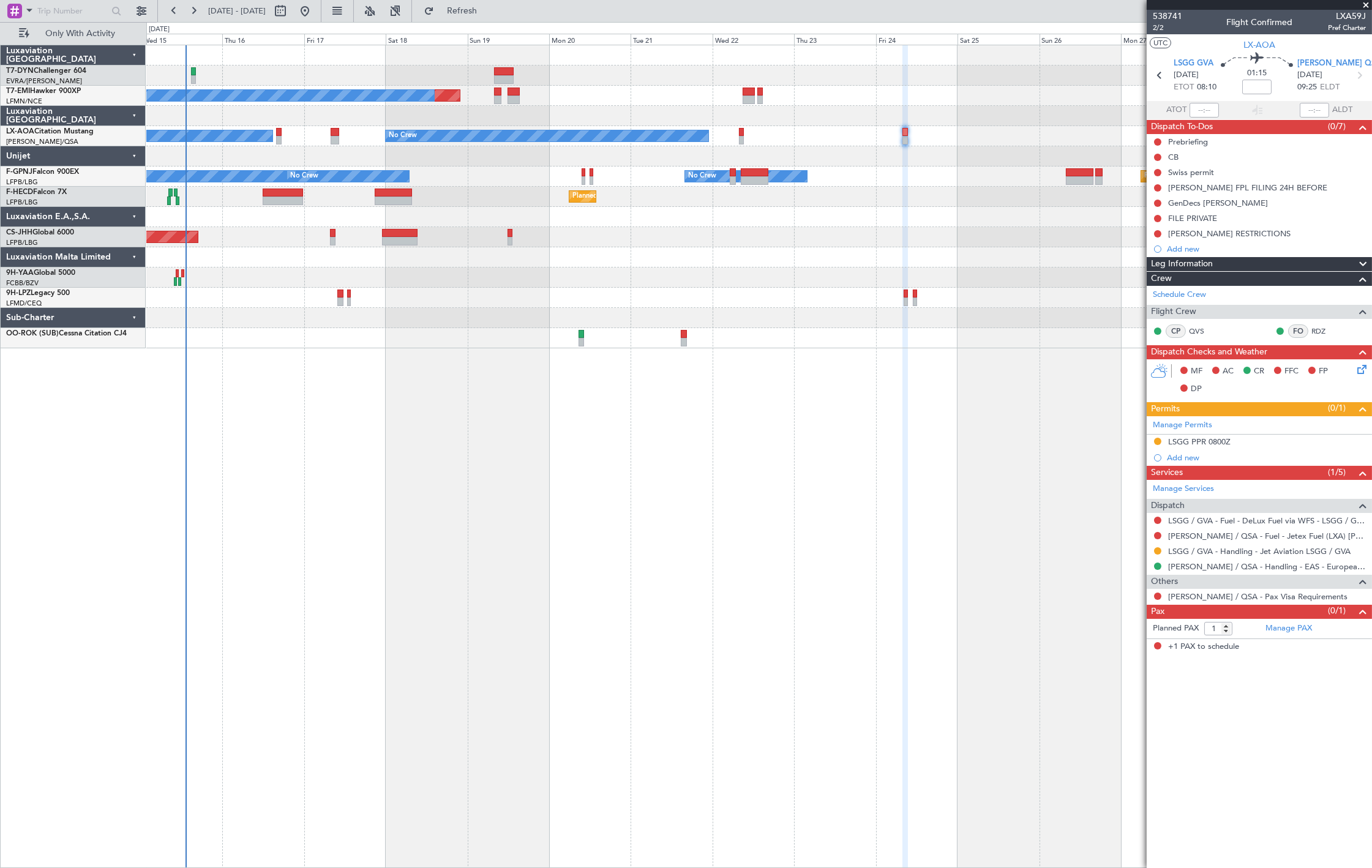
click at [1345, 15] on span "LXA59J" at bounding box center [1346, 17] width 38 height 13
copy span "LXA59J"
click at [51, 128] on link "LX-AOA Citation Mustang" at bounding box center [50, 131] width 88 height 7
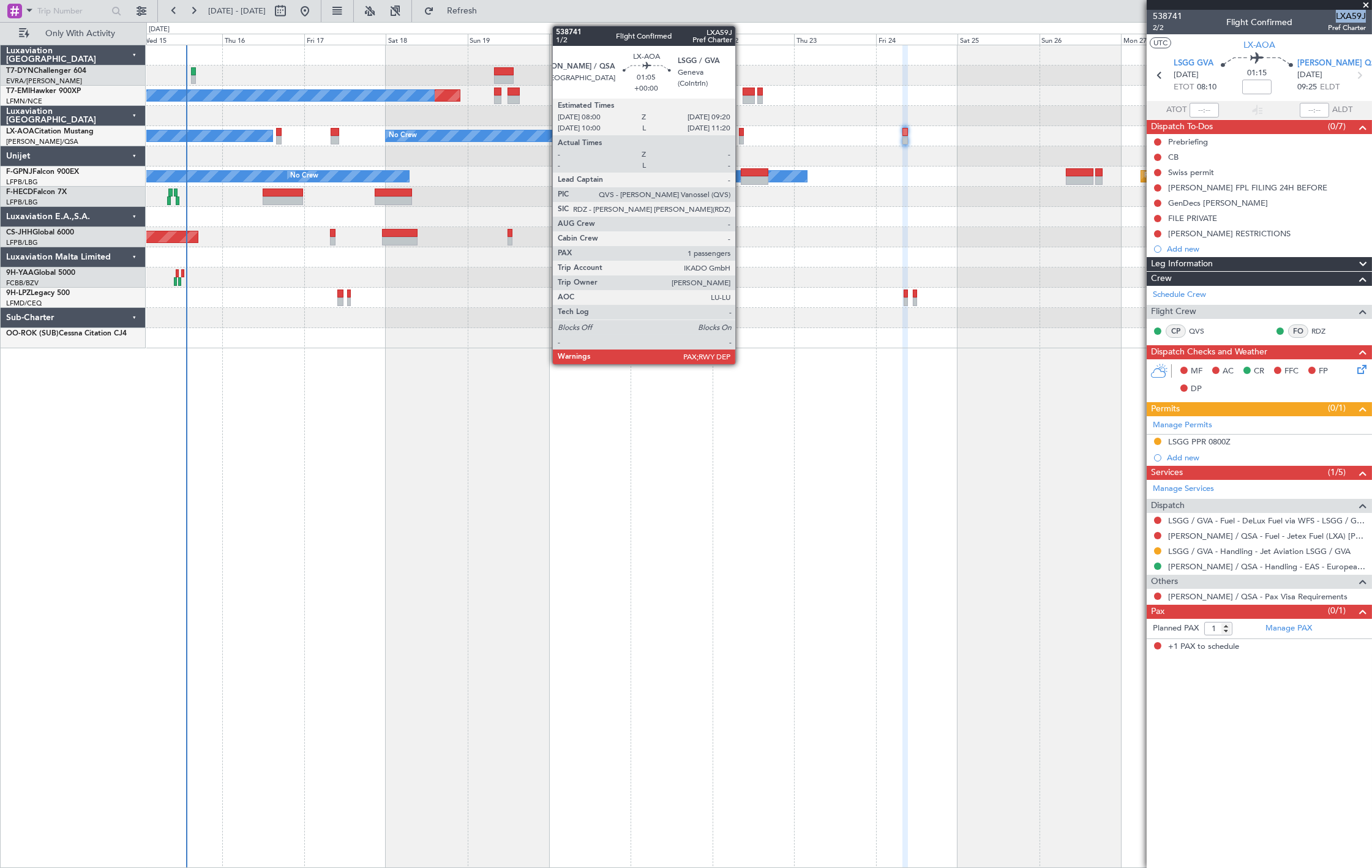
click at [741, 132] on div at bounding box center [740, 131] width 5 height 8
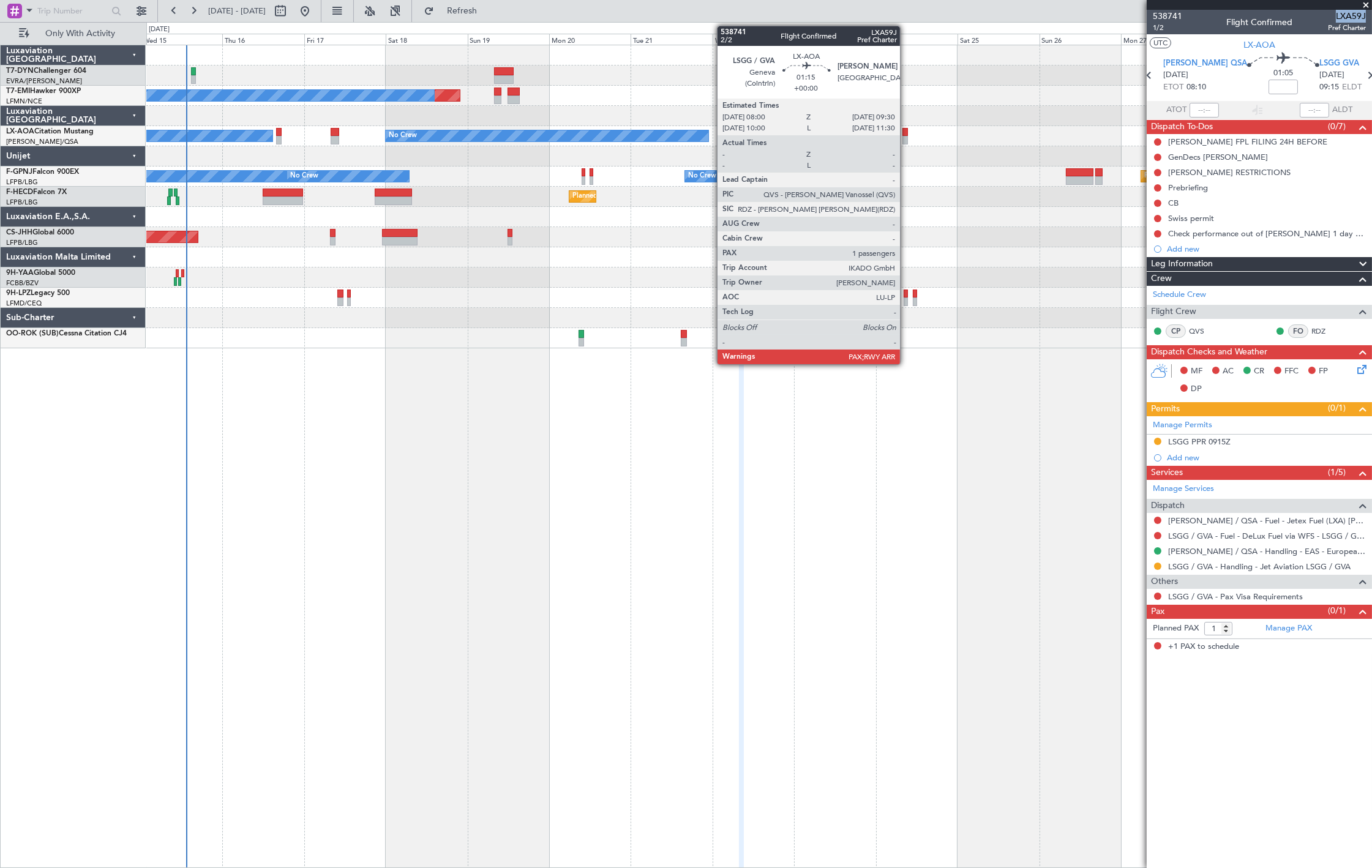
click at [906, 135] on div at bounding box center [905, 131] width 6 height 8
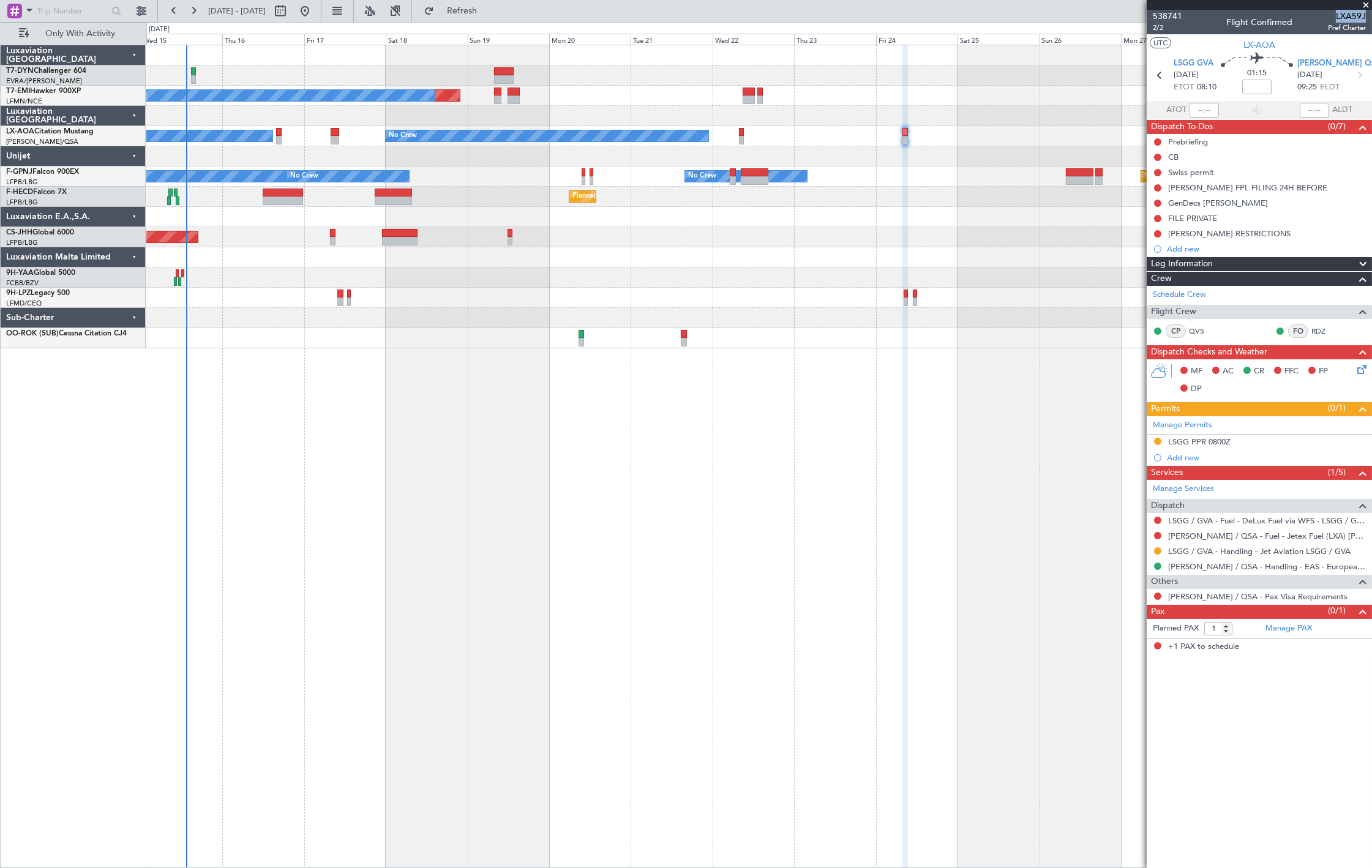
click at [739, 136] on div "Planned Maint Monchengladbach No Crew No Crew Hamburg (Fuhlsbuttel Intl)" at bounding box center [758, 136] width 1225 height 20
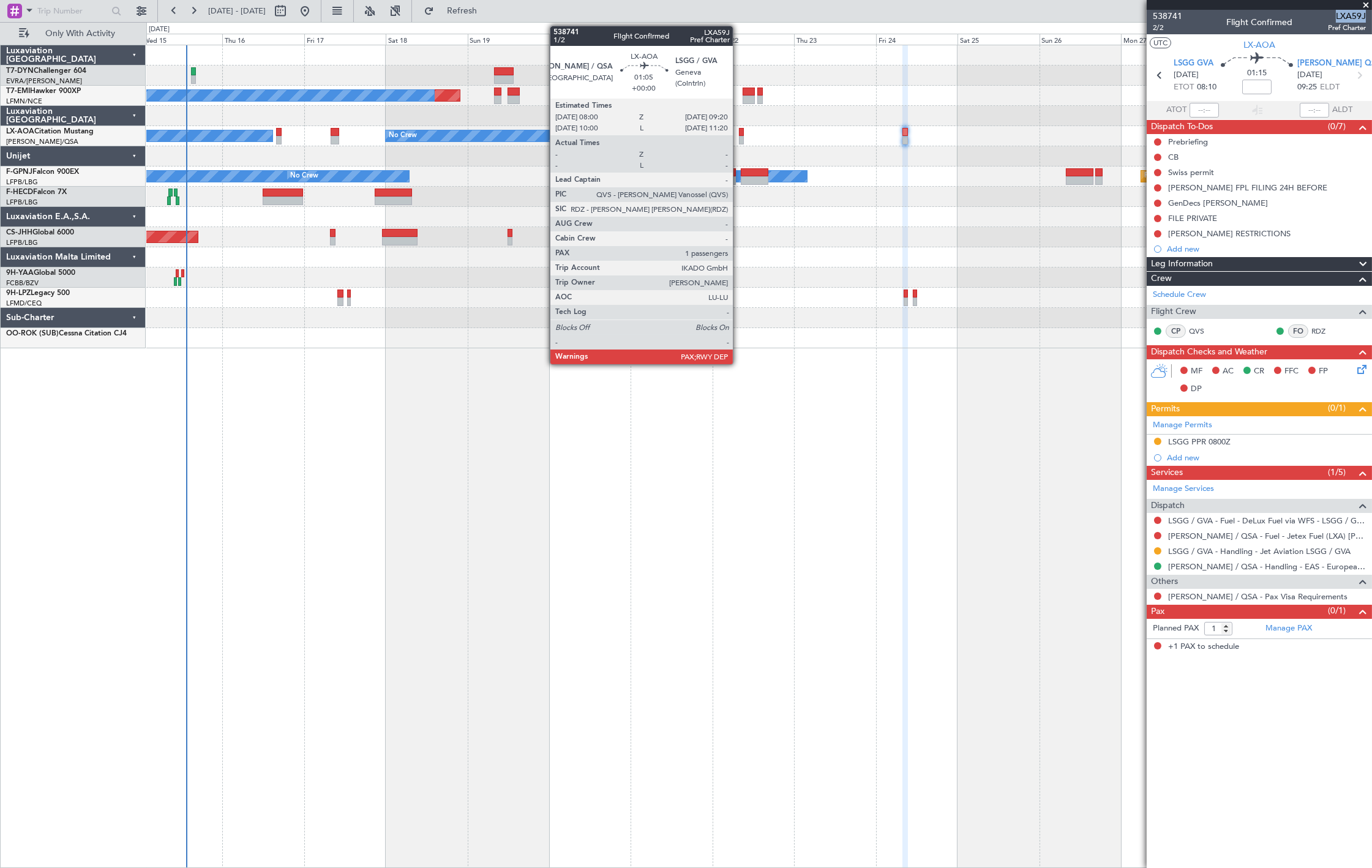
click at [739, 136] on div at bounding box center [740, 140] width 5 height 8
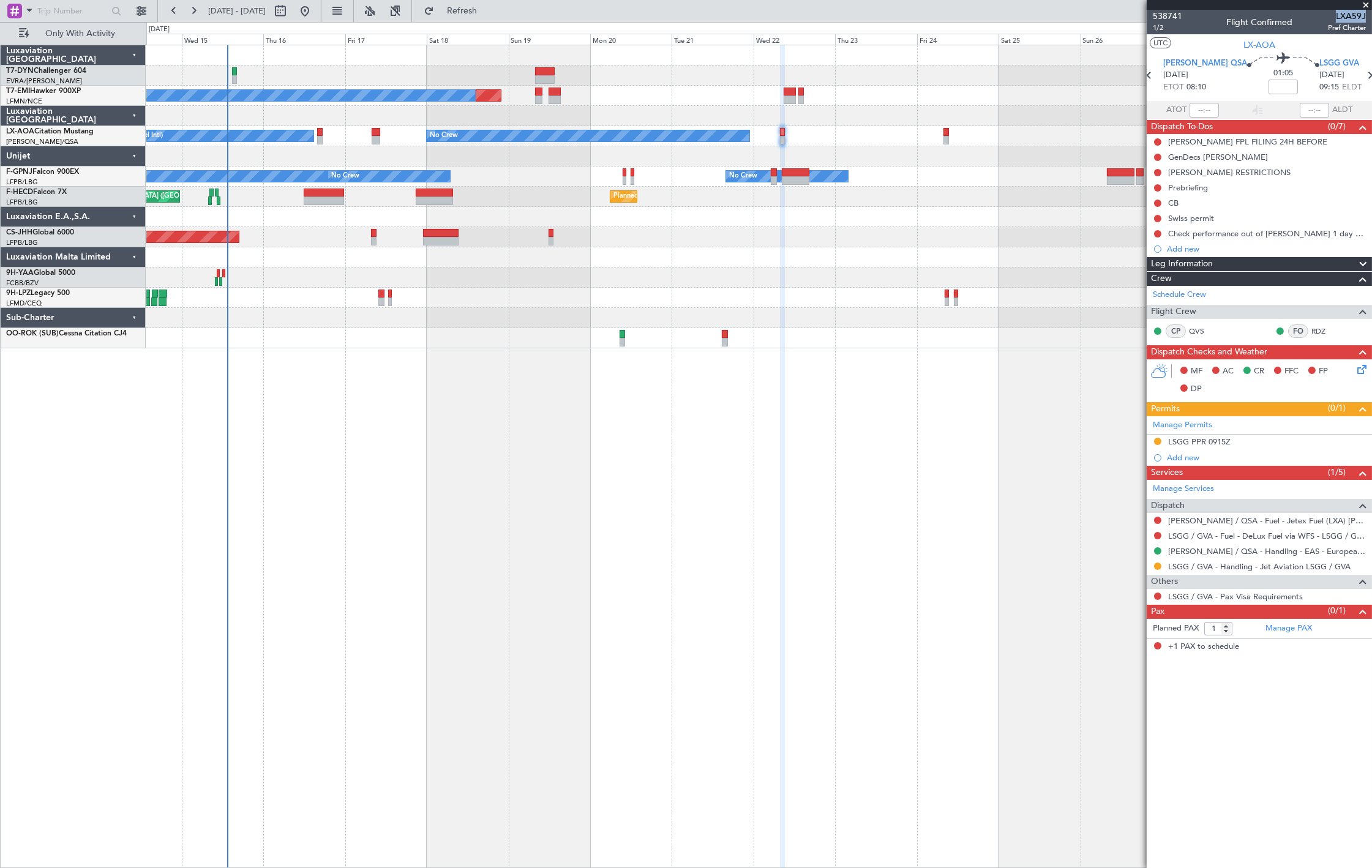
click at [493, 118] on div at bounding box center [758, 116] width 1225 height 20
click at [319, 135] on div at bounding box center [319, 131] width 5 height 8
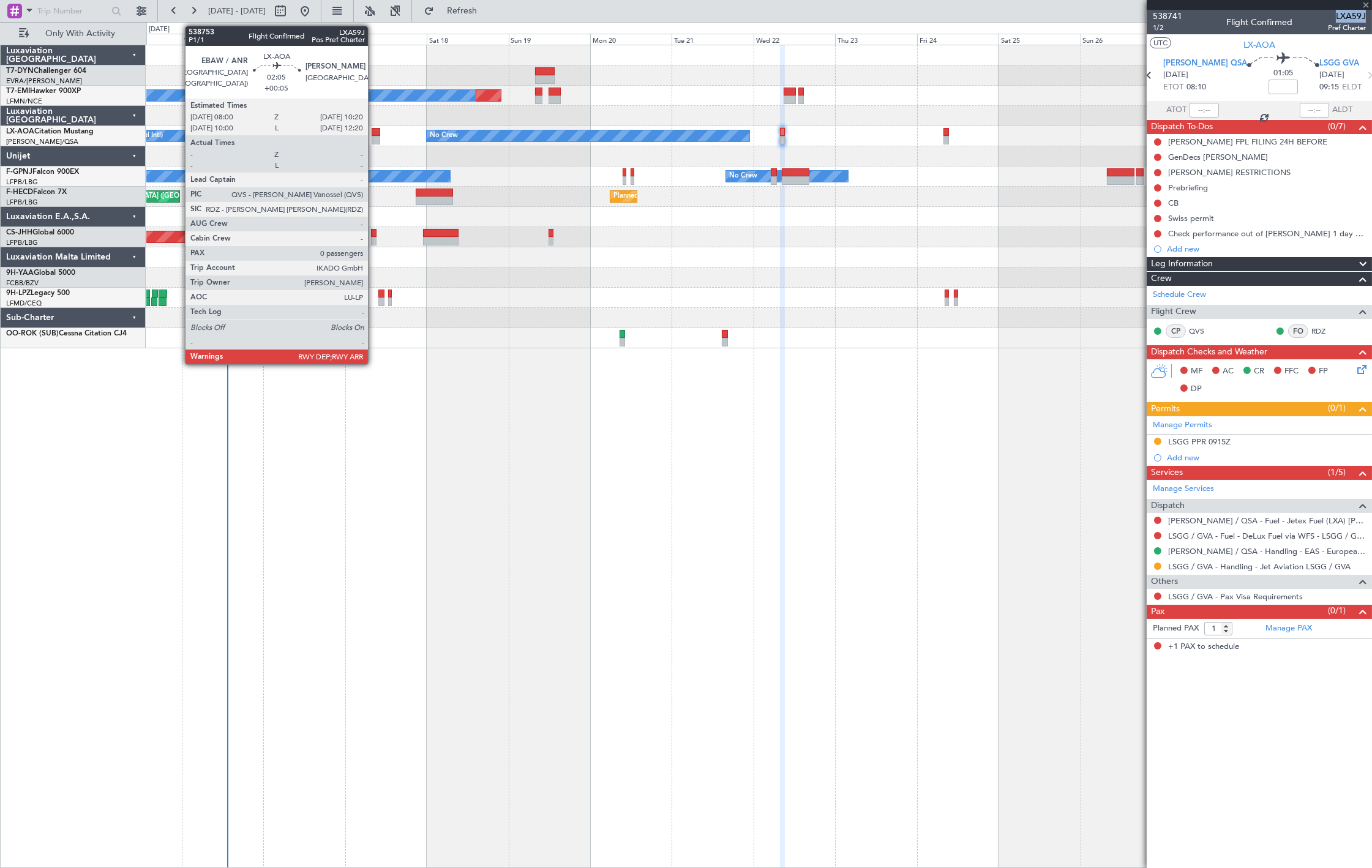
type input "+00:15"
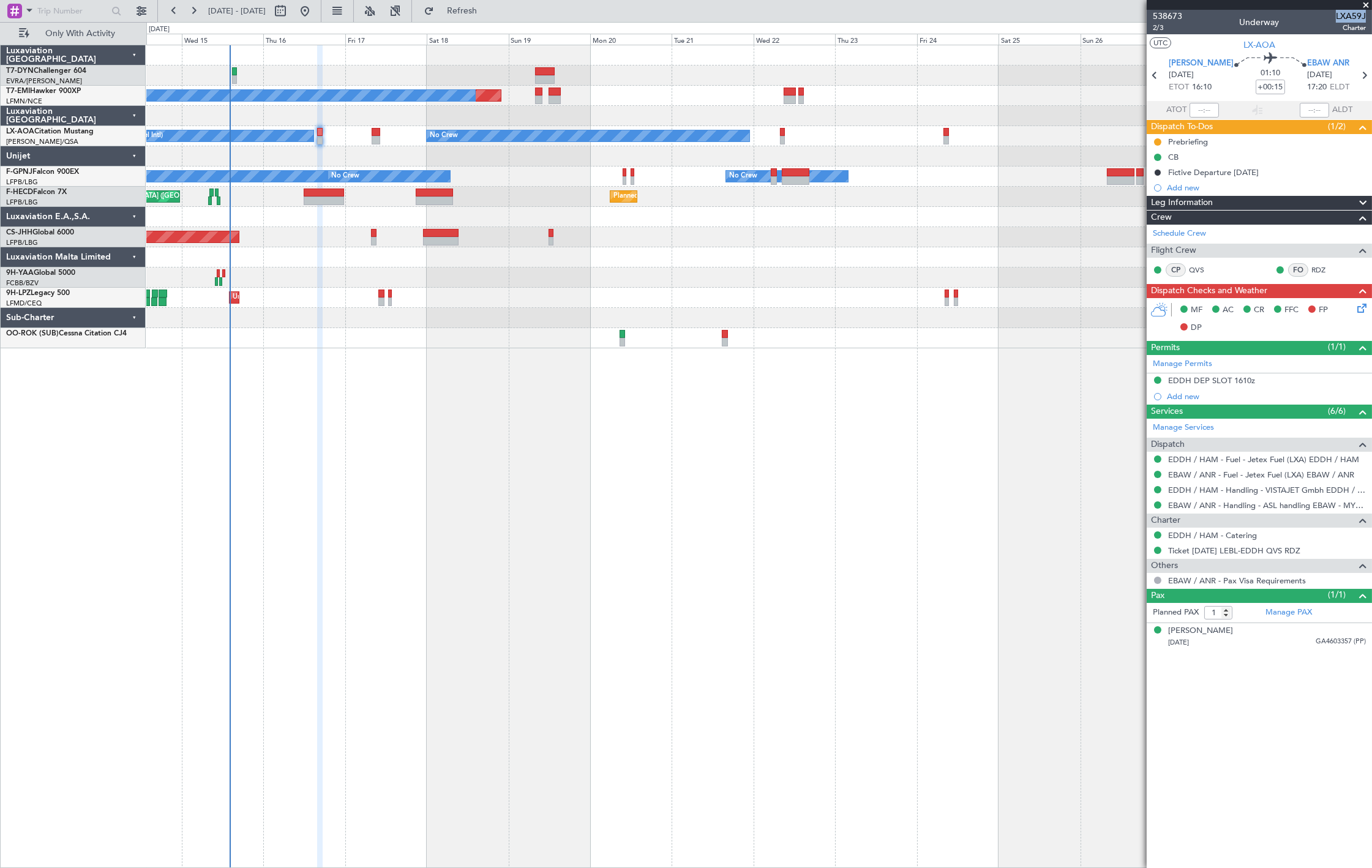
click at [237, 71] on div at bounding box center [234, 71] width 5 height 8
type input "+00:05"
type input "6"
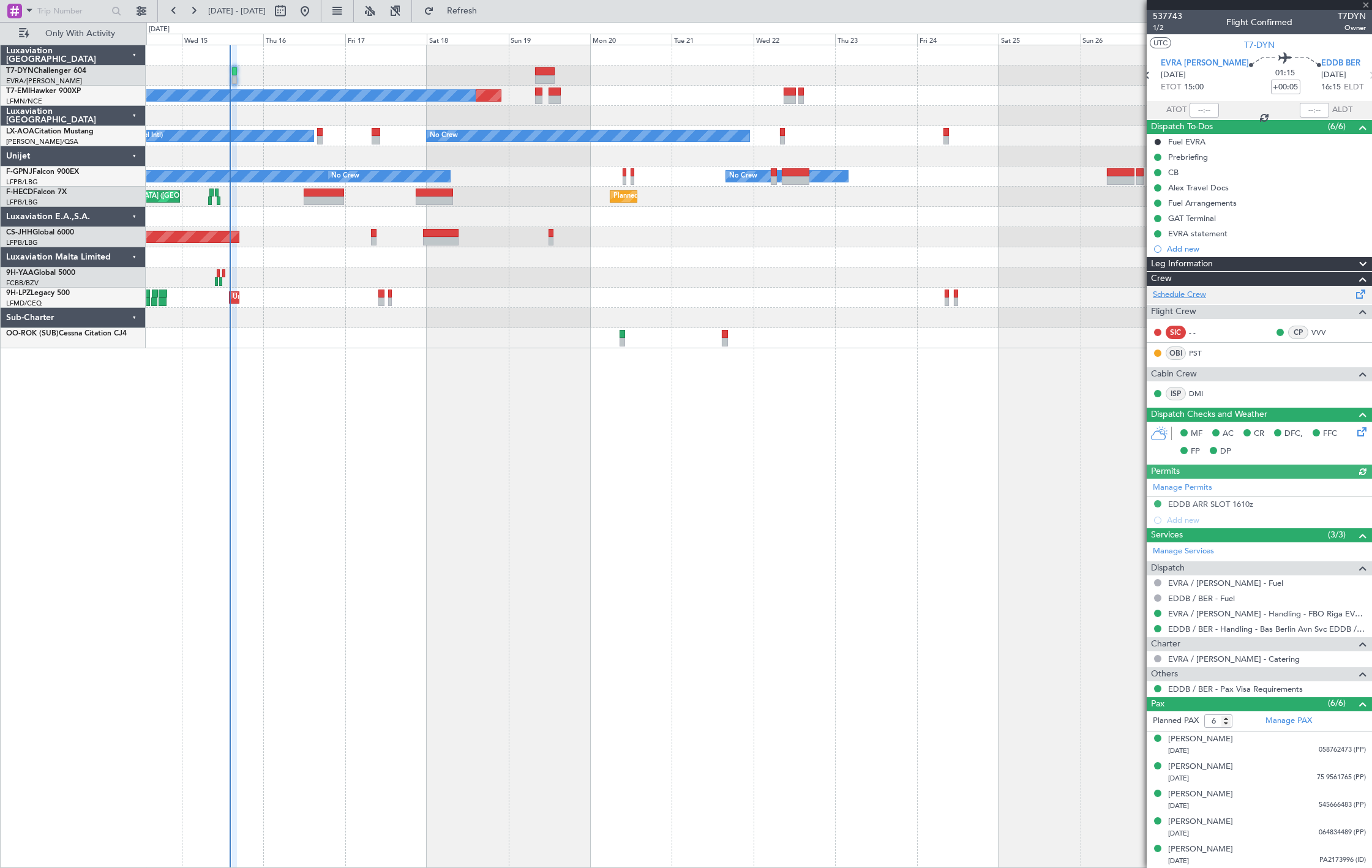
click at [1204, 298] on link "Schedule Crew" at bounding box center [1178, 294] width 53 height 12
